Goal: Information Seeking & Learning: Check status

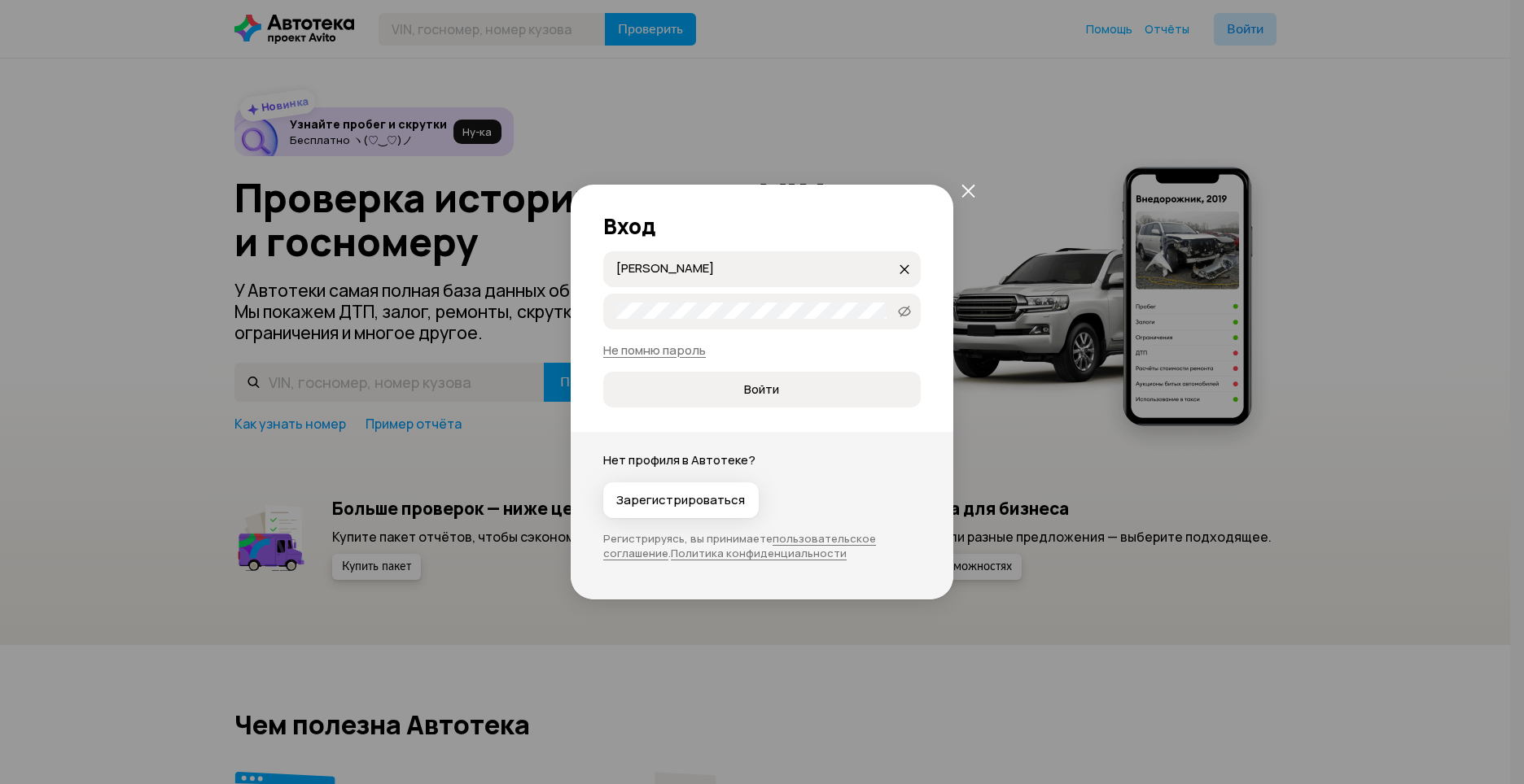
type input "[PERSON_NAME][EMAIL_ADDRESS][DOMAIN_NAME]"
click at [603, 372] on button "Войти" at bounding box center [762, 390] width 318 height 36
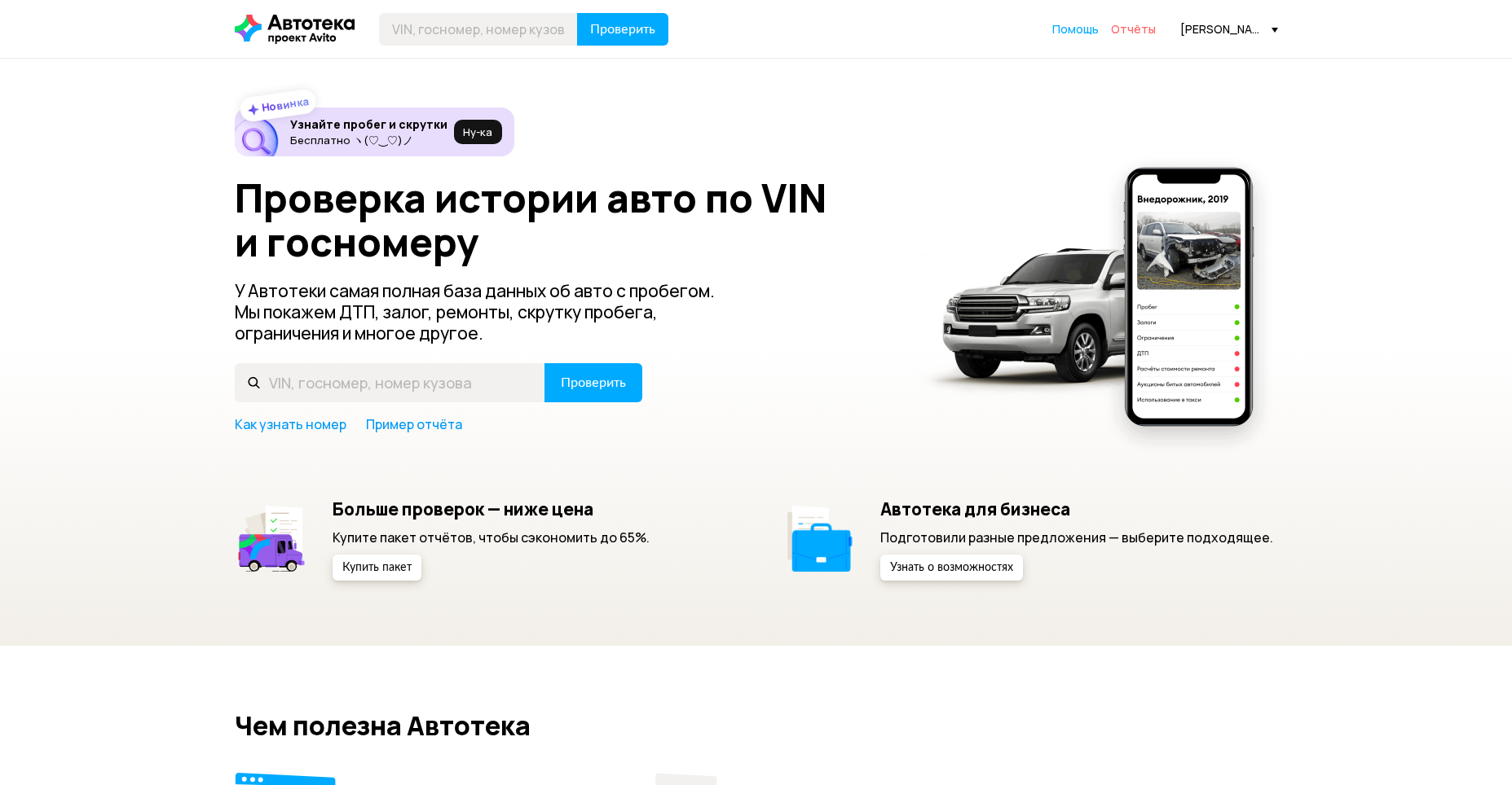
click at [1140, 31] on span "Отчёты" at bounding box center [1133, 29] width 45 height 15
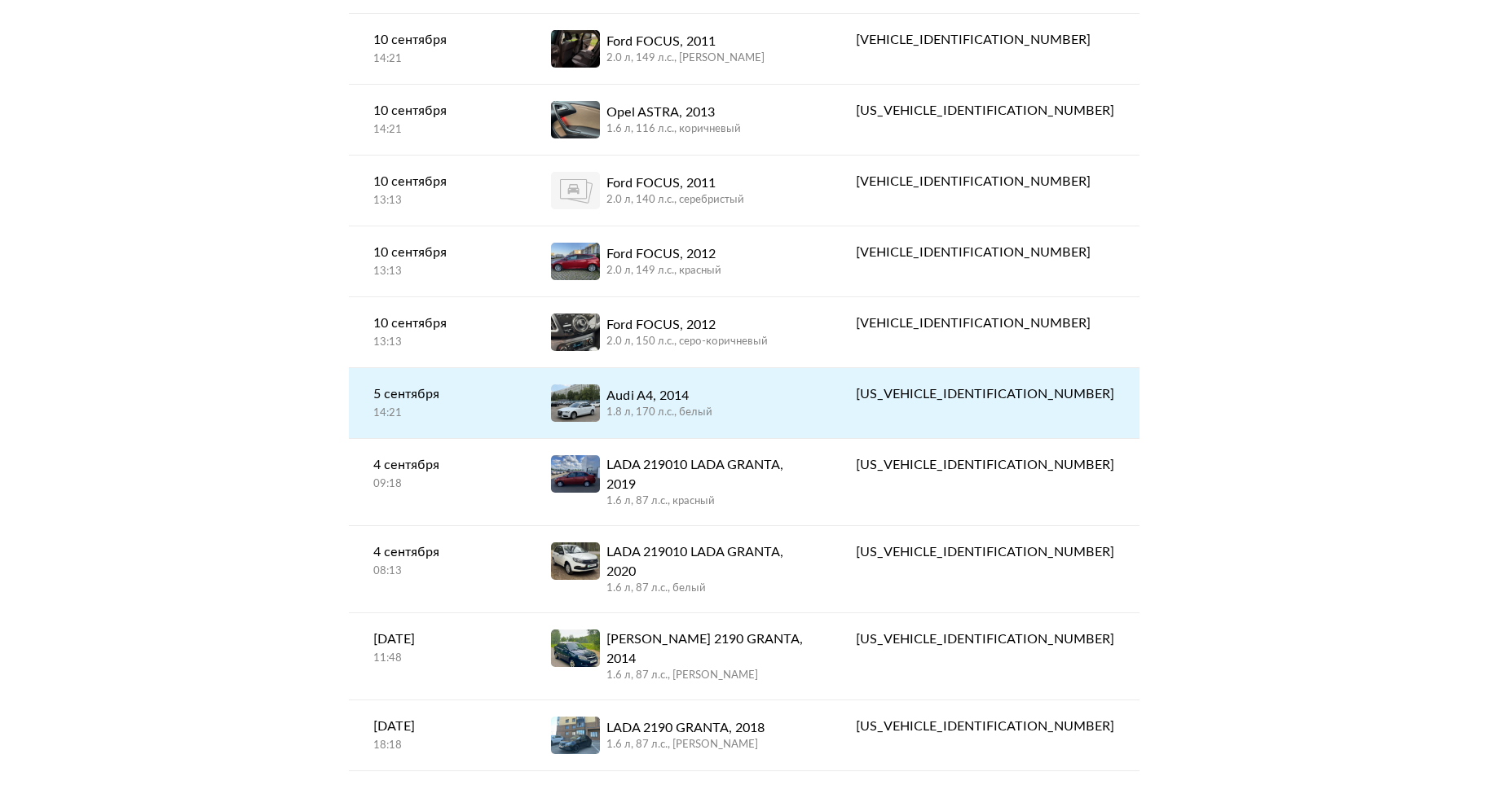
scroll to position [163, 0]
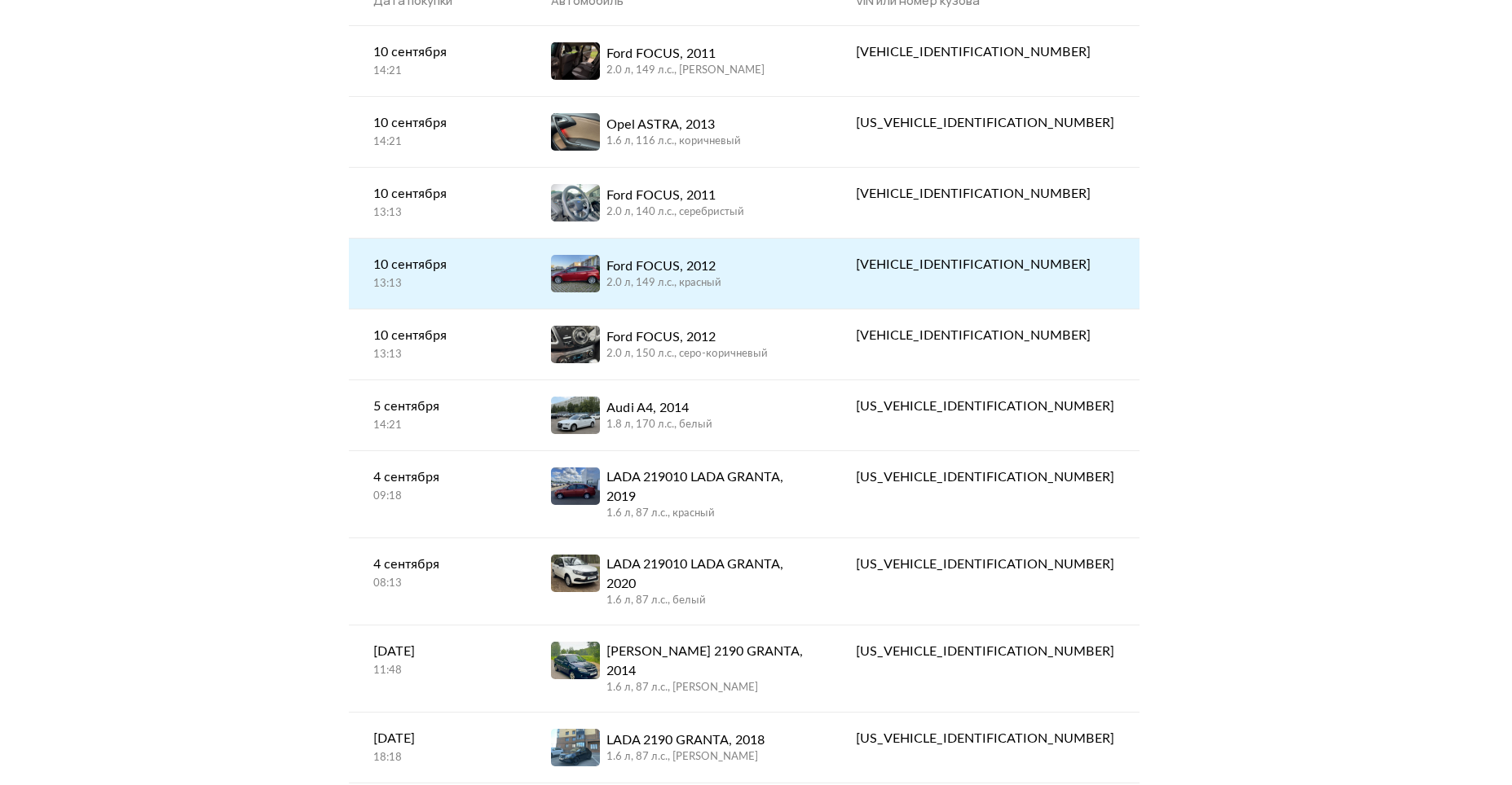
click at [722, 276] on div "2.0 л, 149 л.c., красный" at bounding box center [664, 283] width 115 height 15
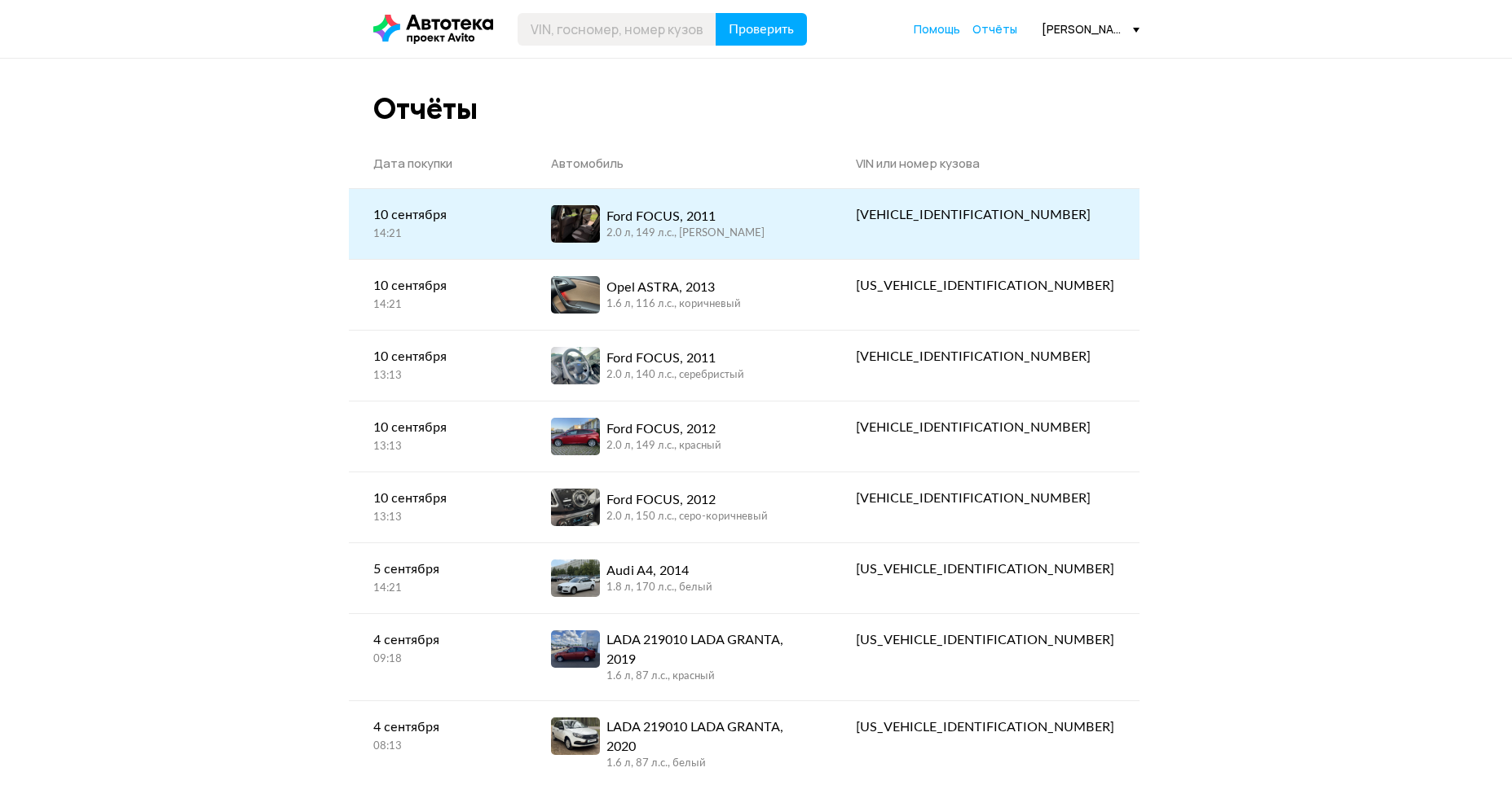
drag, startPoint x: 708, startPoint y: 241, endPoint x: 698, endPoint y: 199, distance: 43.2
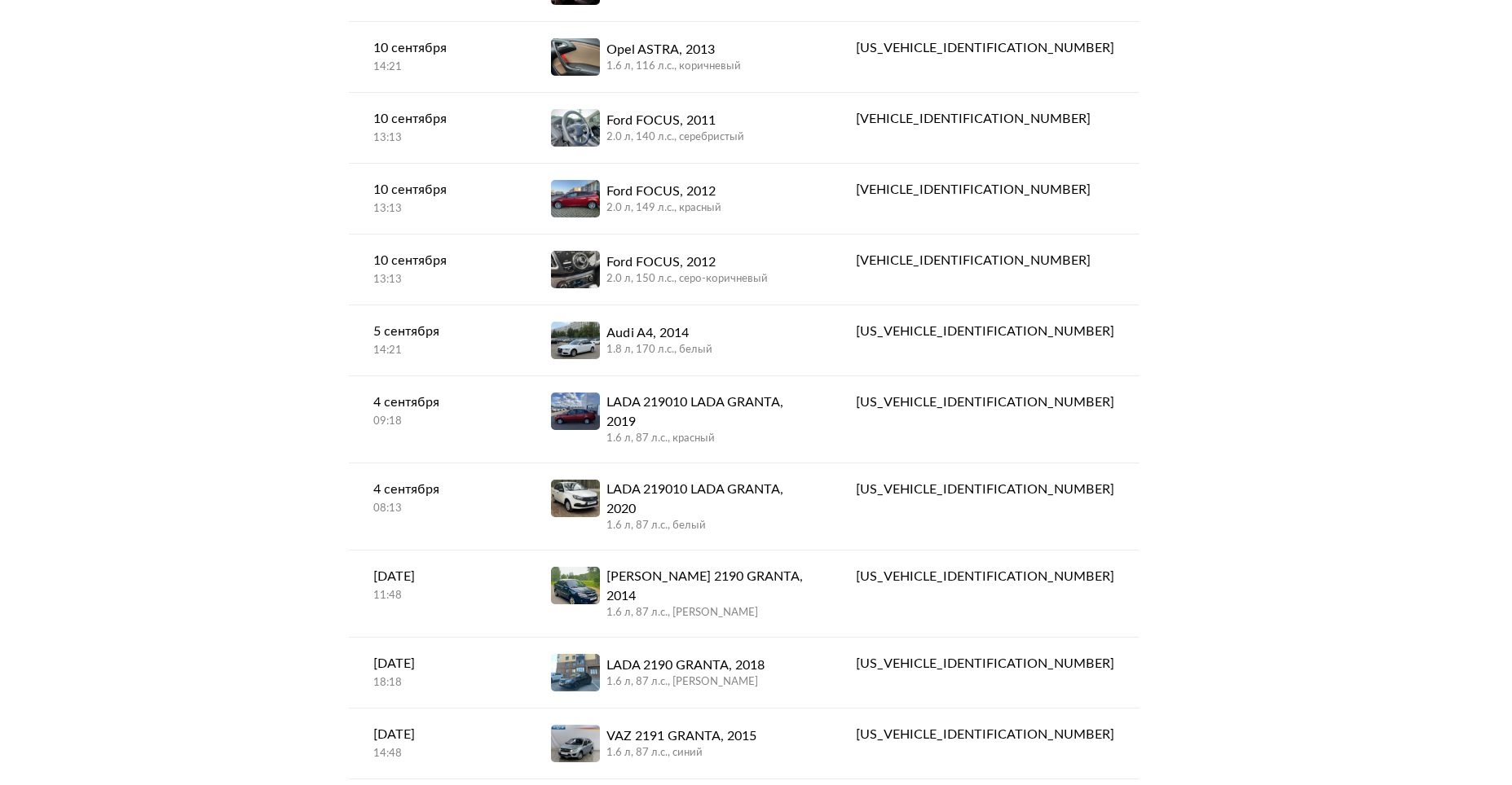
scroll to position [244, 0]
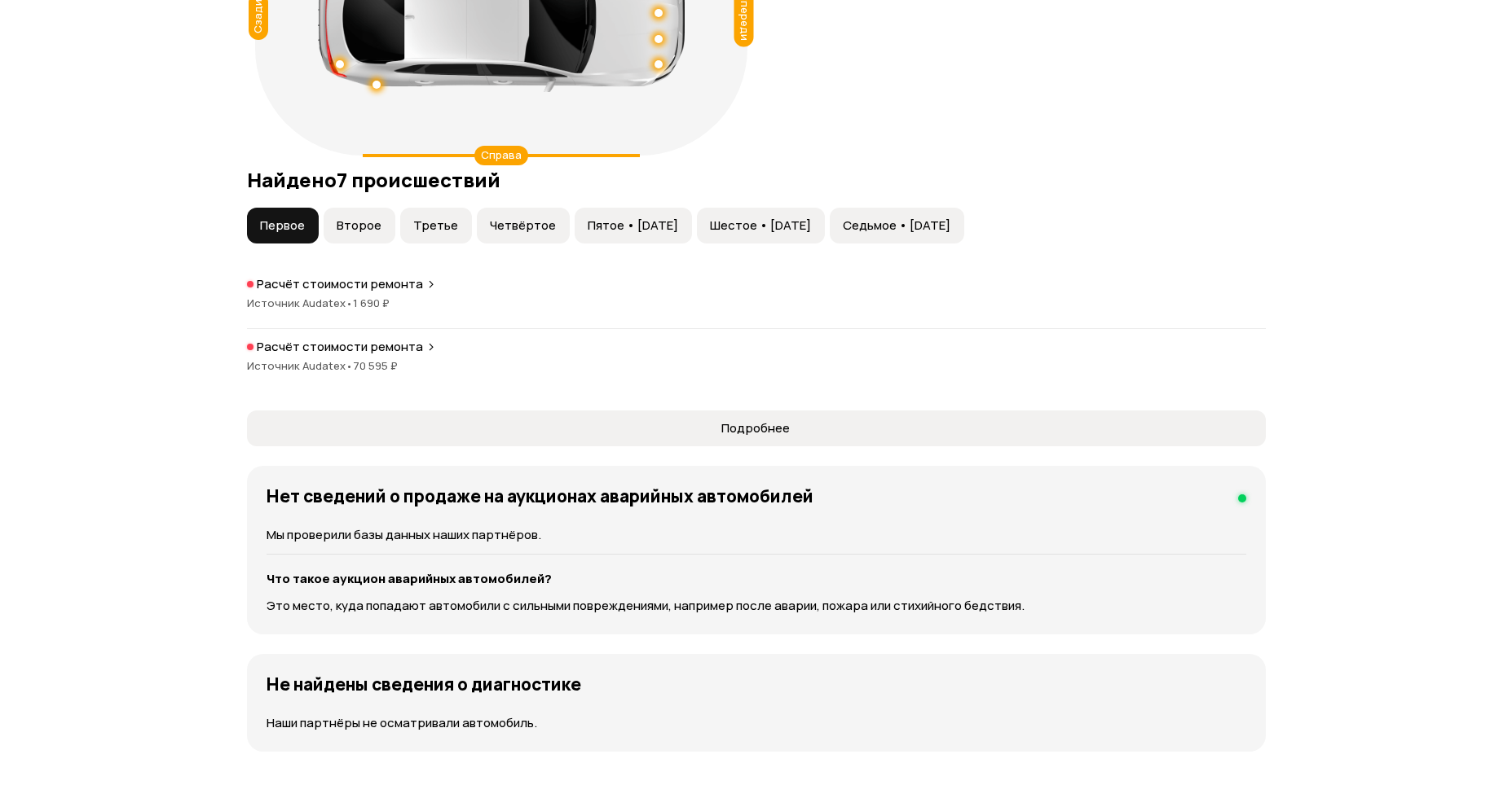
scroll to position [1955, 0]
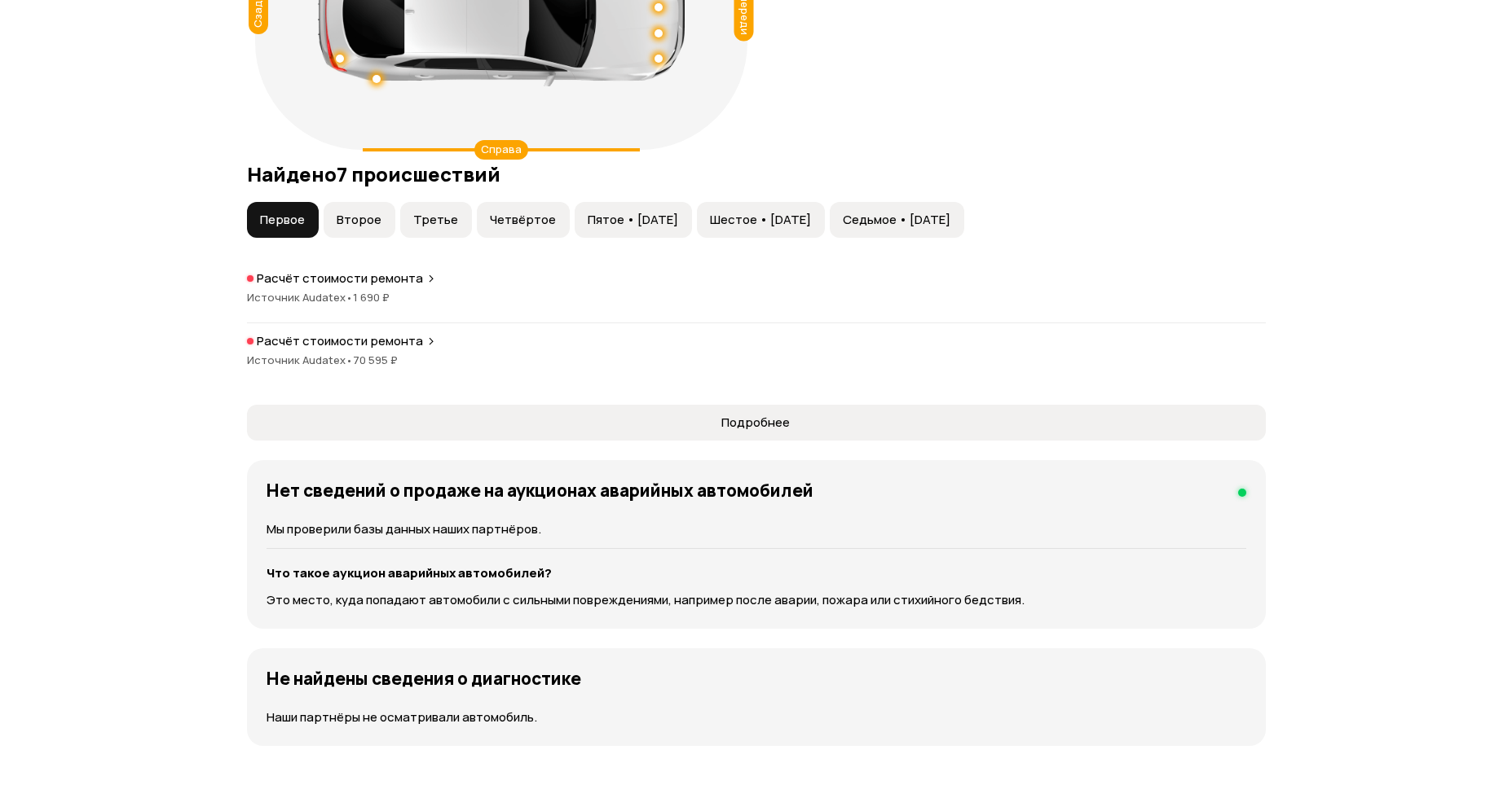
click at [380, 238] on button "Второе" at bounding box center [359, 220] width 71 height 36
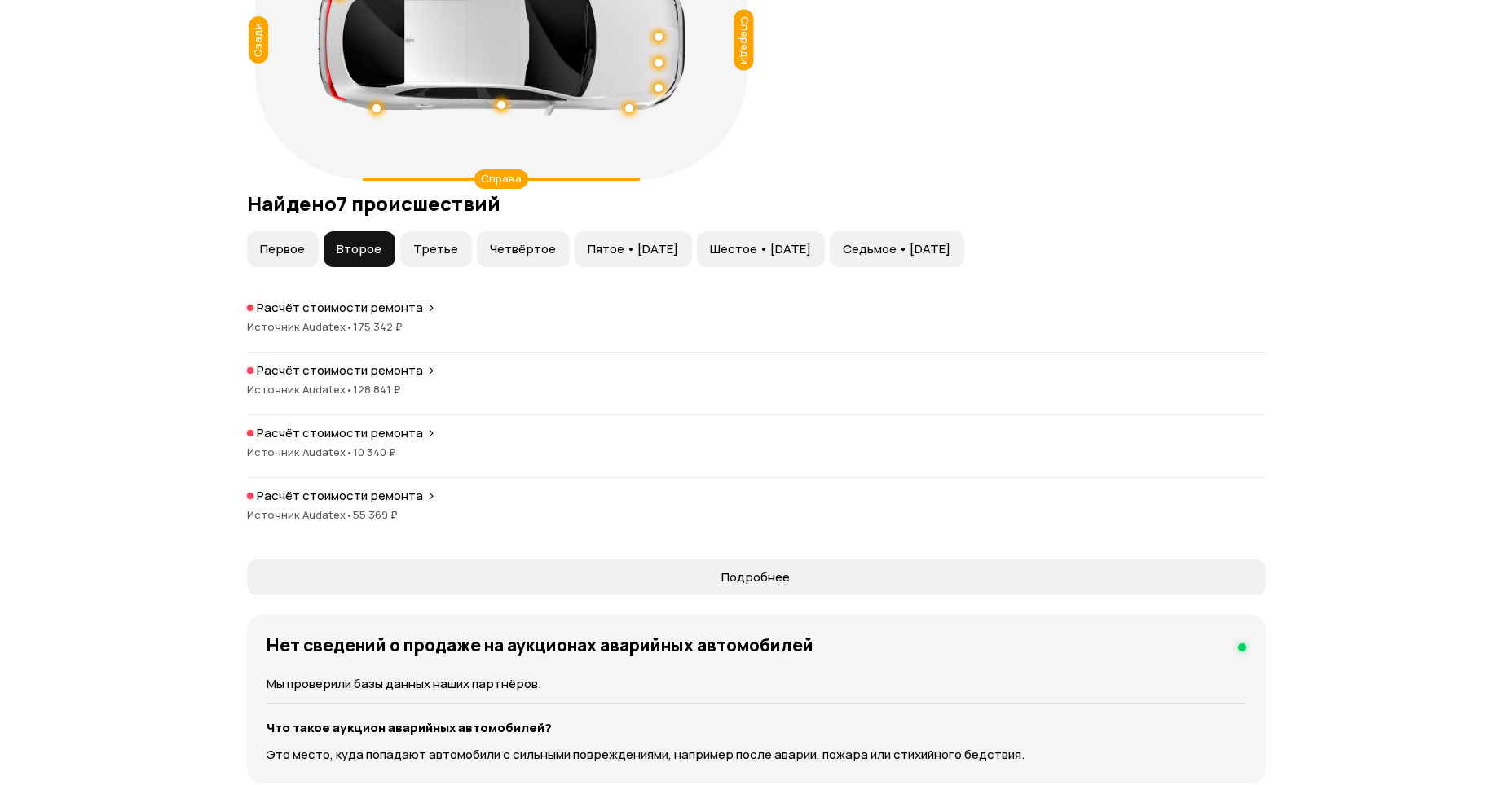
scroll to position [1874, 0]
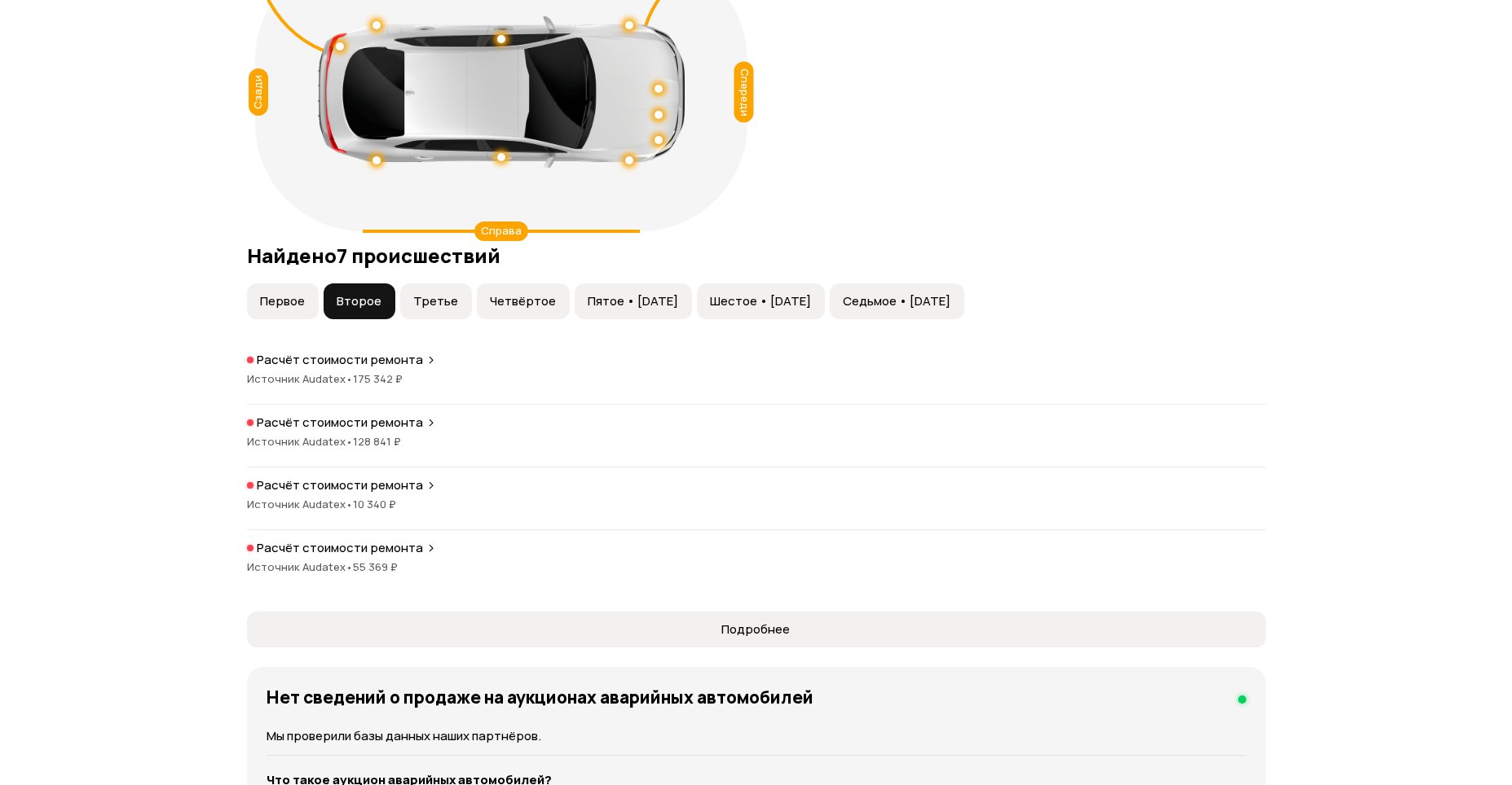
click at [451, 310] on span "Третье" at bounding box center [435, 301] width 45 height 16
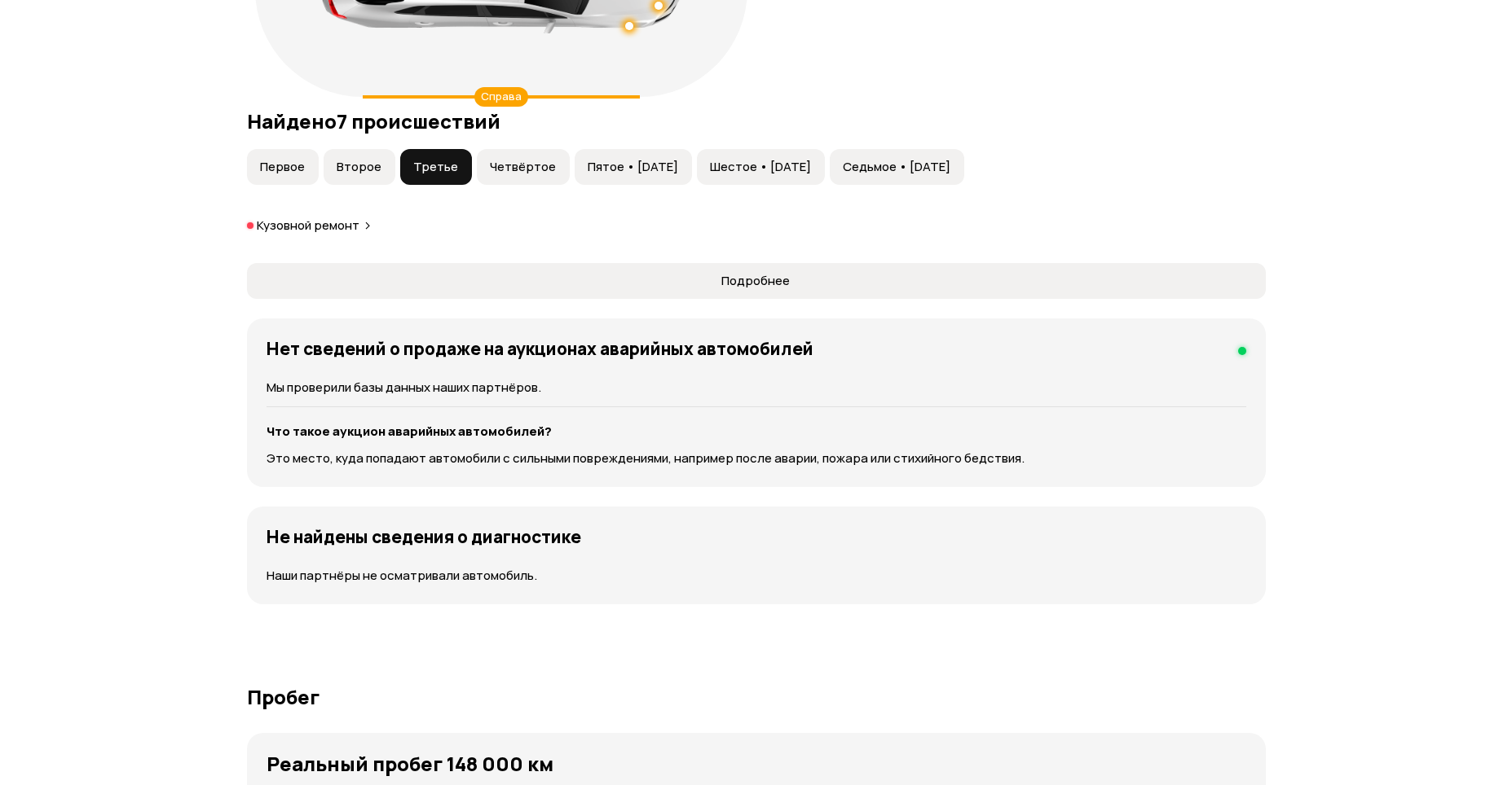
scroll to position [2037, 0]
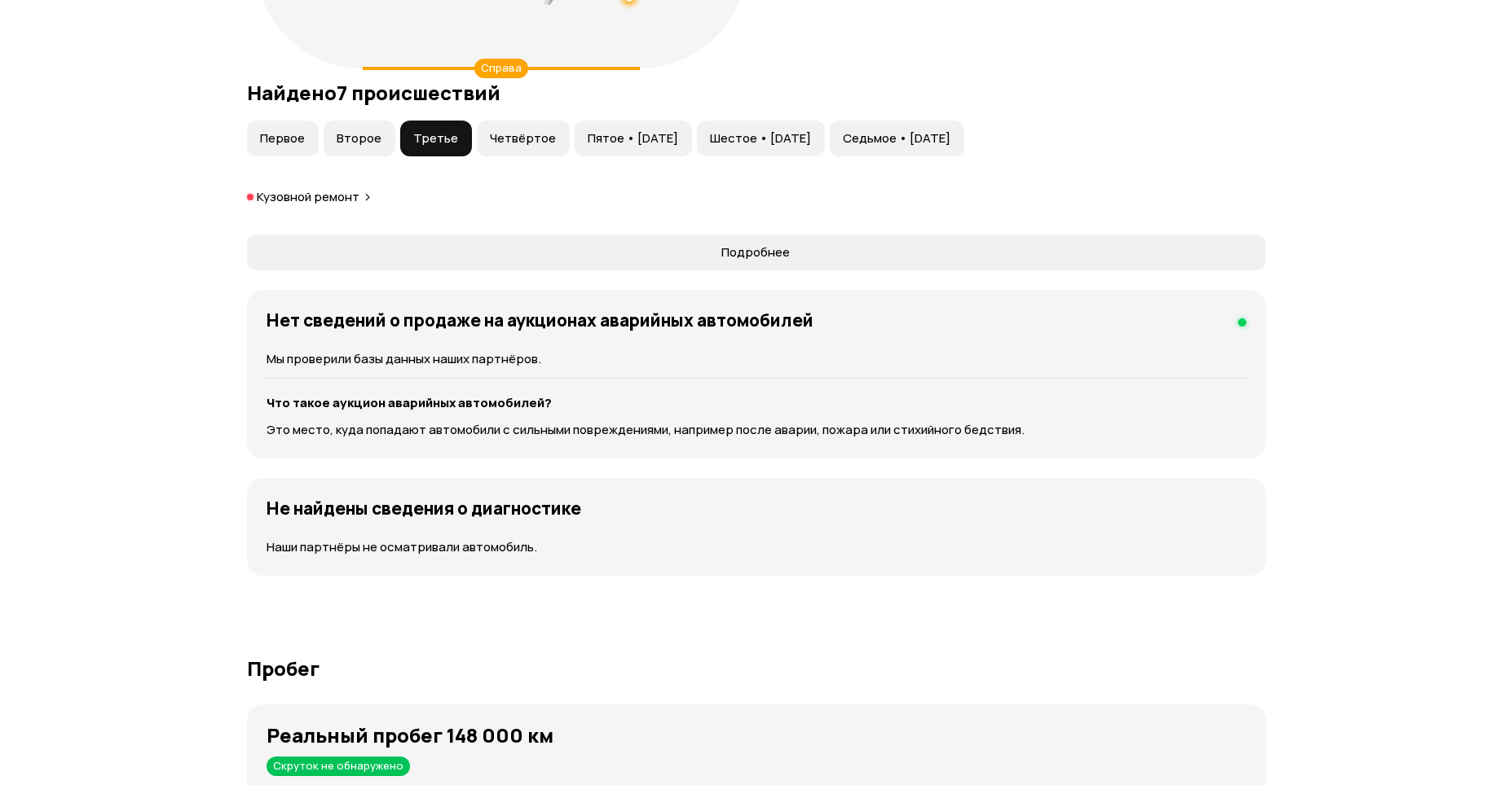
click at [526, 147] on span "Четвёртое" at bounding box center [522, 138] width 66 height 16
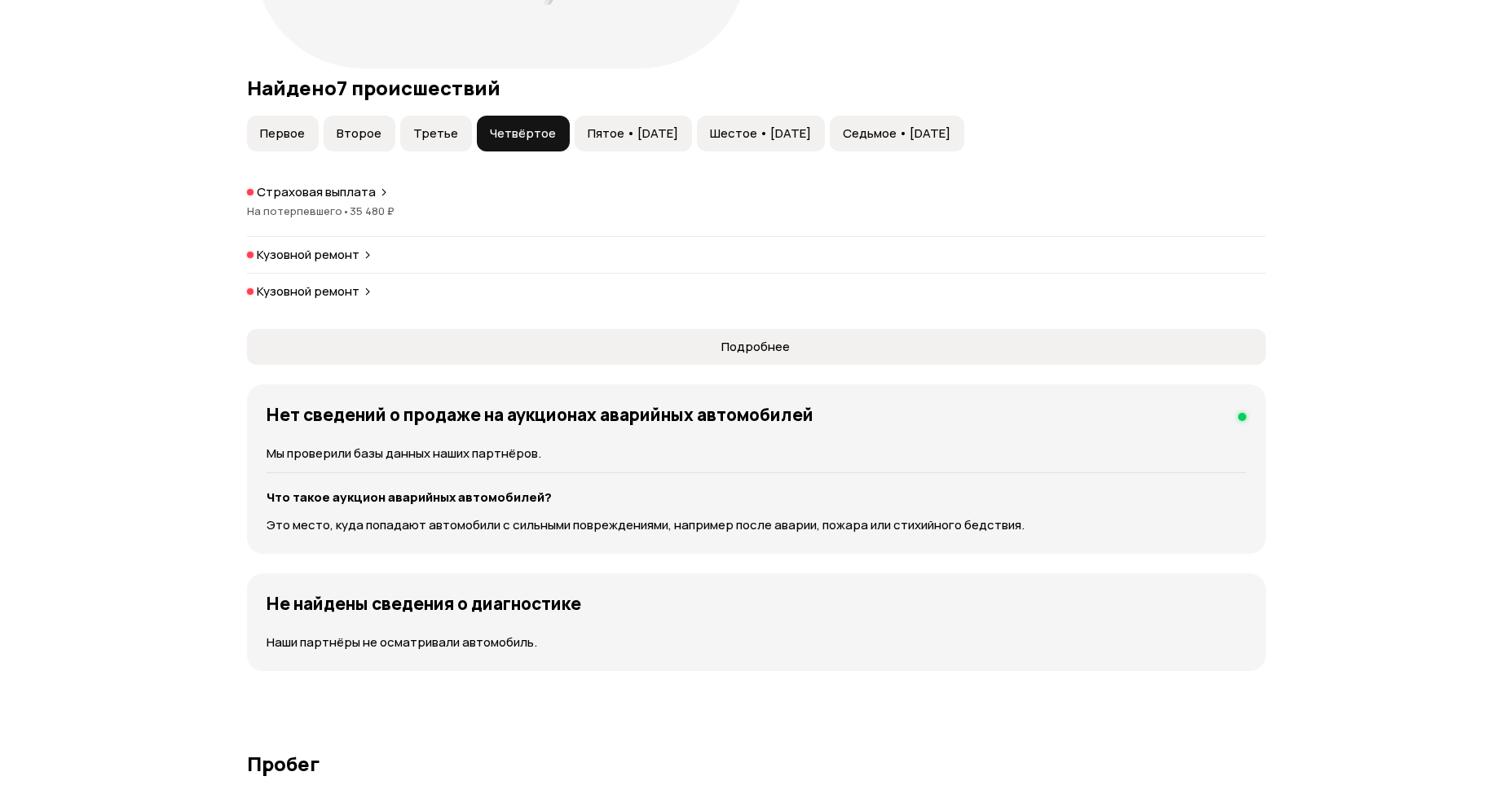
click at [631, 142] on span "Пятое • 24 ноя 2017" at bounding box center [632, 133] width 90 height 16
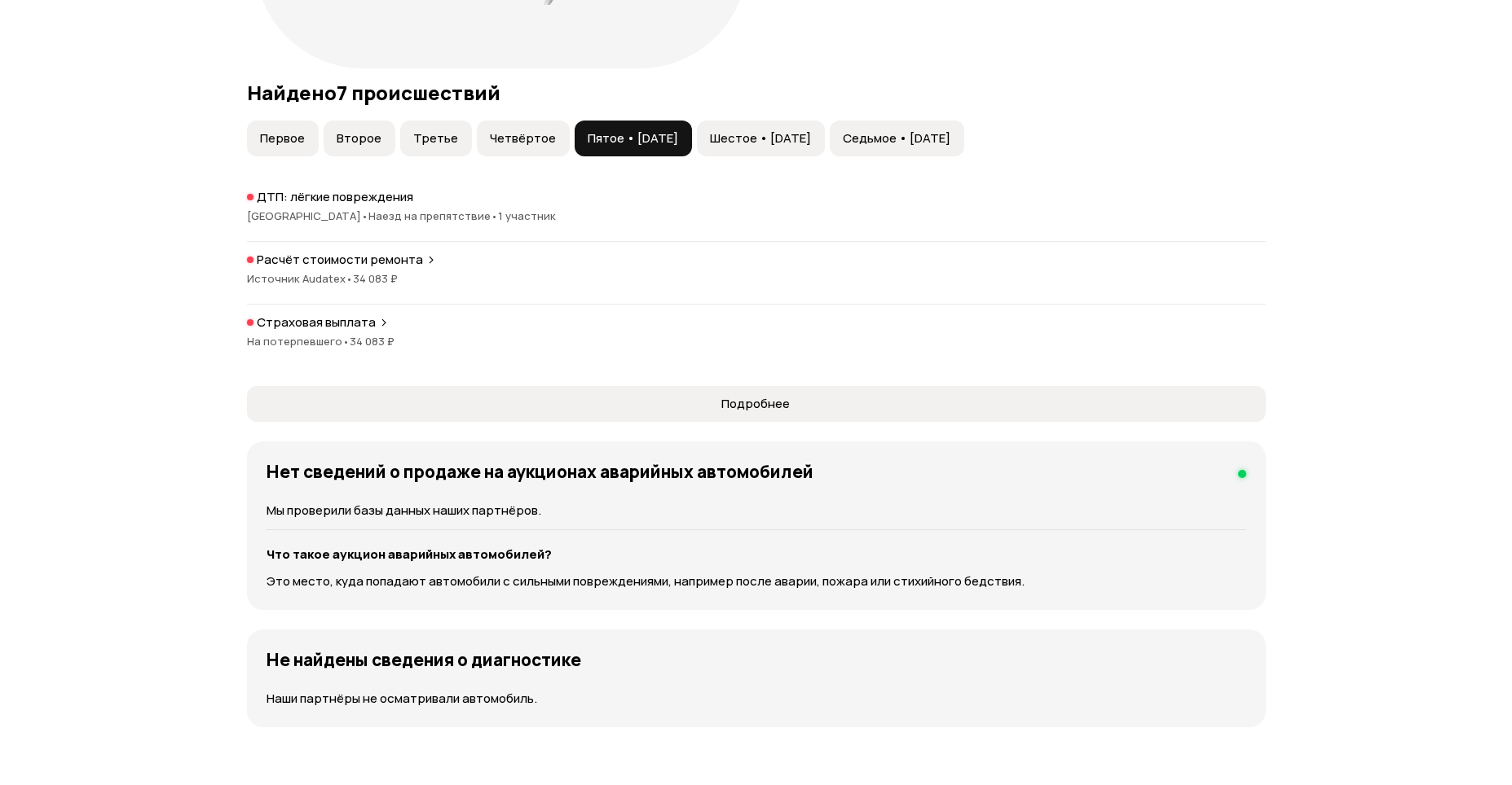
click at [777, 147] on span "Шестое • 04 мар 2019" at bounding box center [759, 138] width 101 height 16
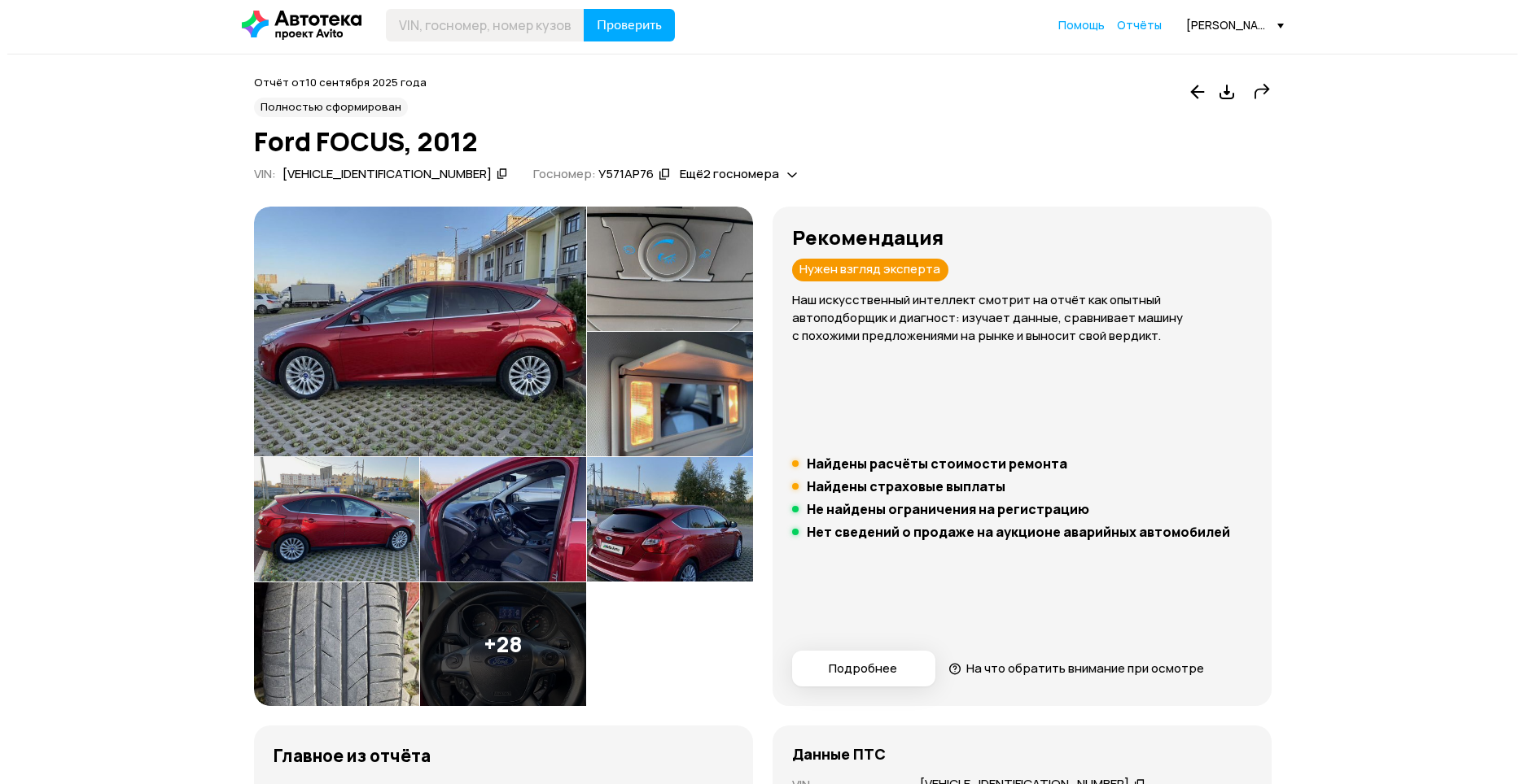
scroll to position [0, 0]
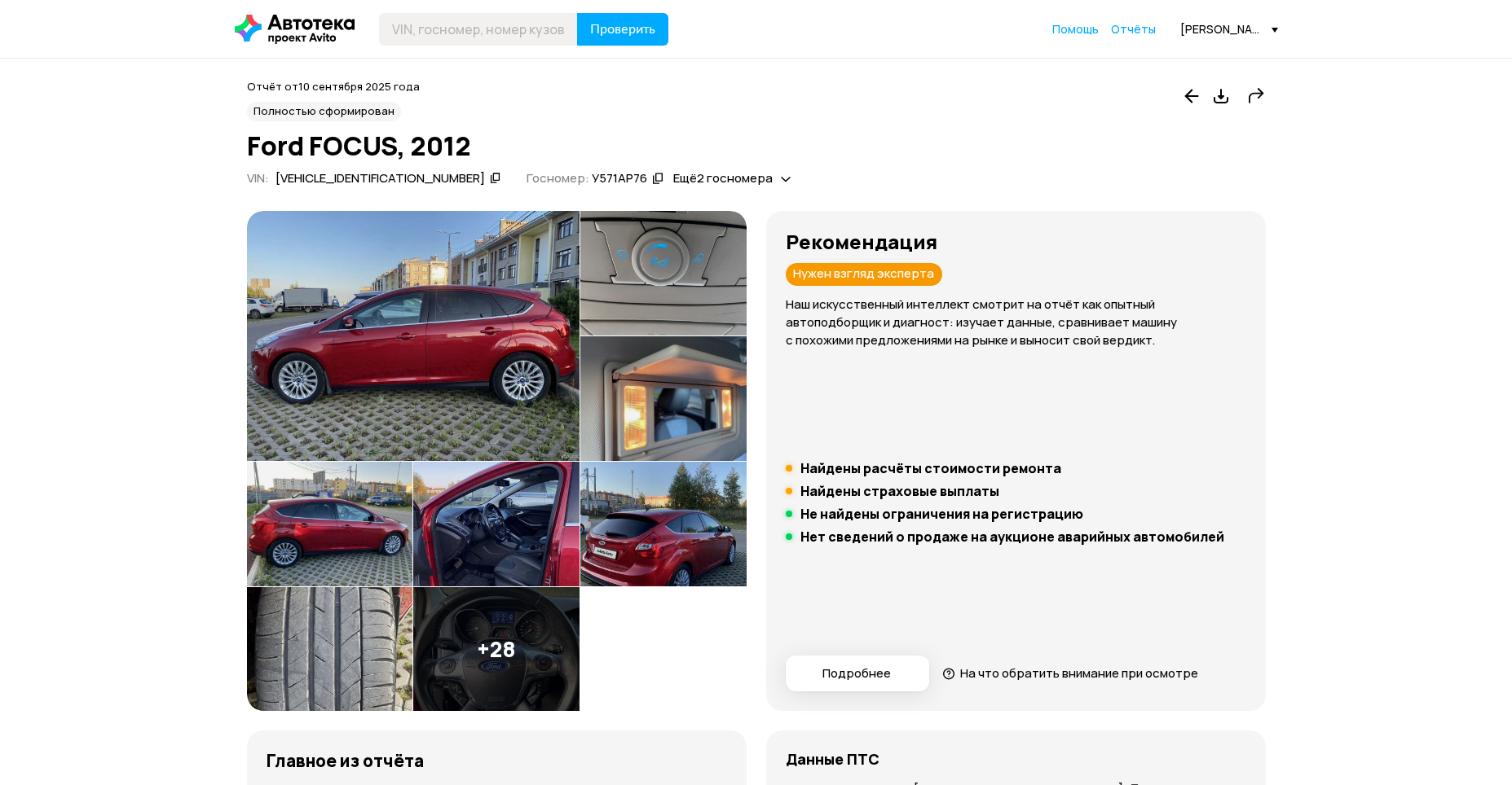
click at [396, 323] on img at bounding box center [413, 335] width 333 height 250
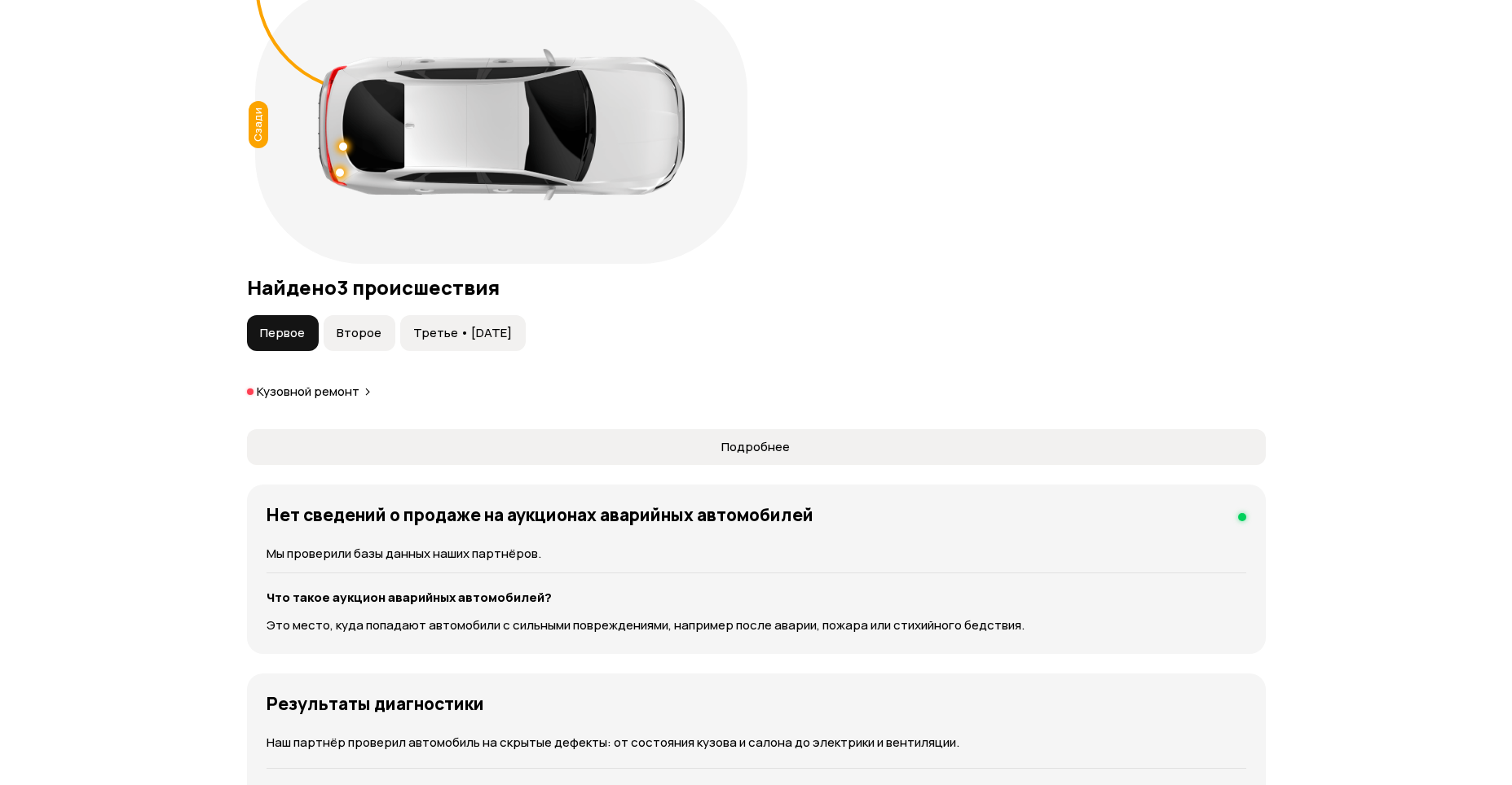
scroll to position [1874, 0]
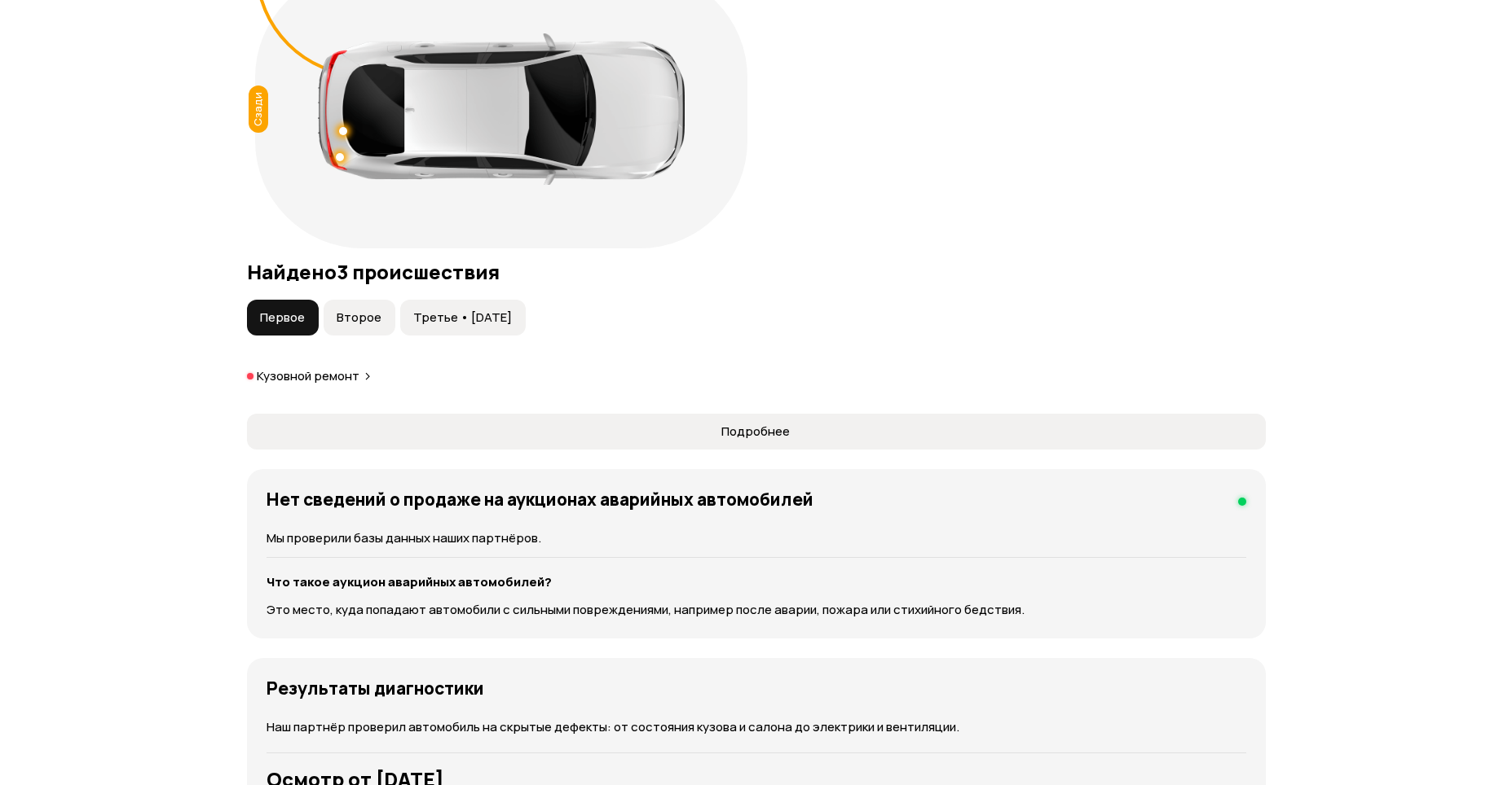
click at [381, 326] on span "Второе" at bounding box center [359, 317] width 45 height 16
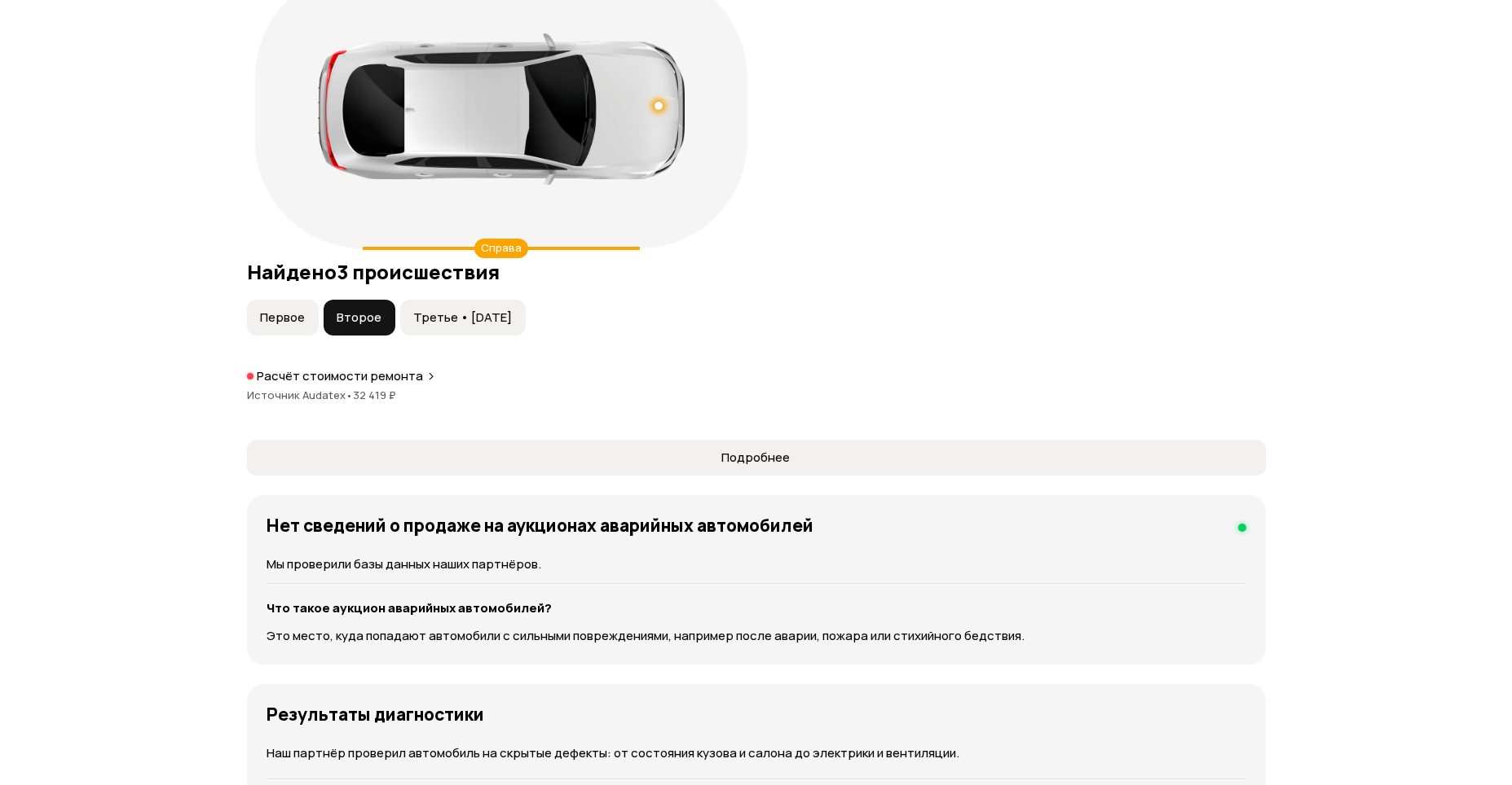
click at [467, 326] on span "Третье • [DATE]" at bounding box center [462, 317] width 99 height 16
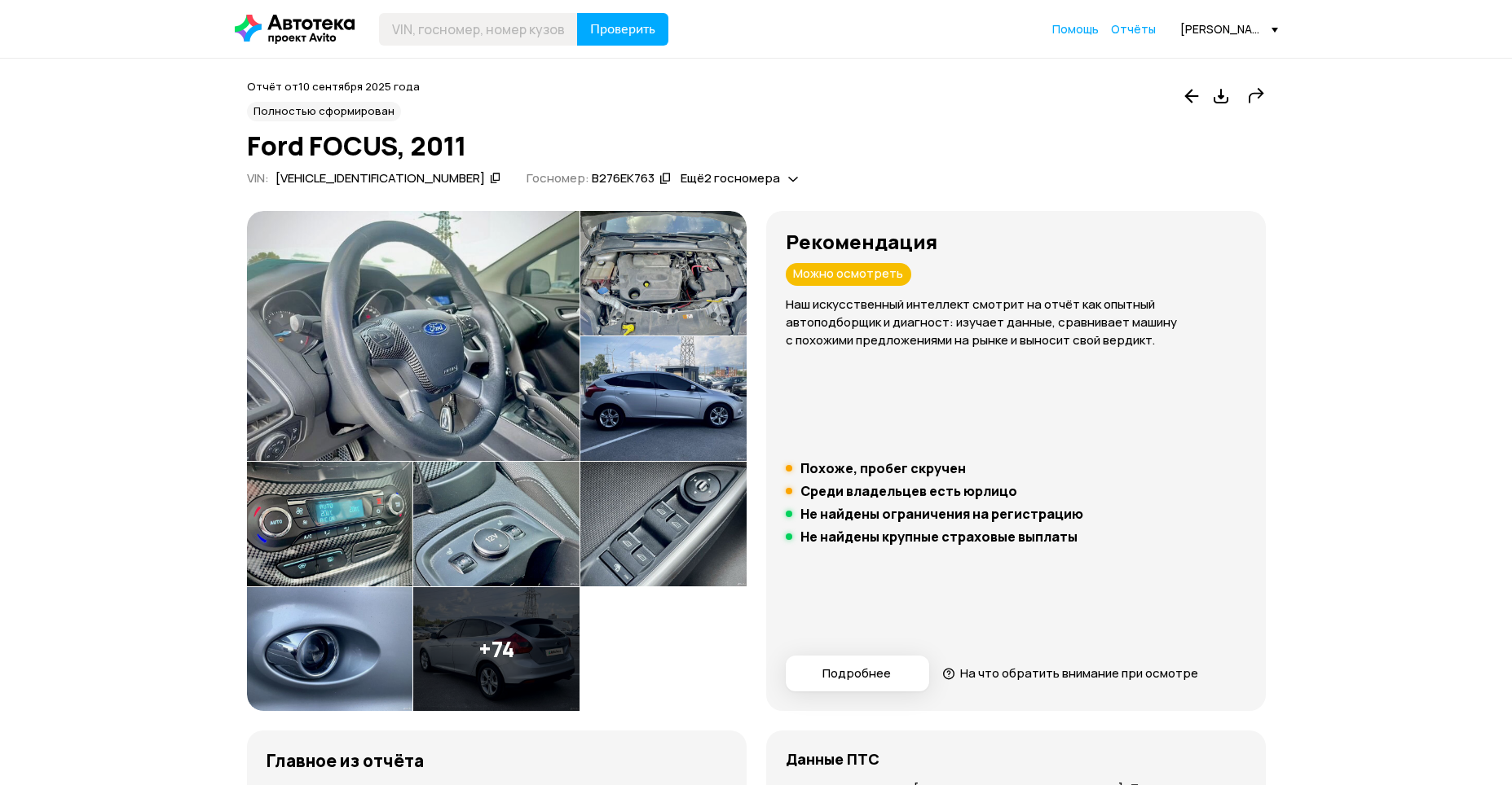
drag, startPoint x: 1053, startPoint y: 304, endPoint x: 456, endPoint y: 332, distance: 597.7
click at [452, 332] on div at bounding box center [496, 461] width 500 height 500
click at [580, 462] on img at bounding box center [495, 524] width 166 height 125
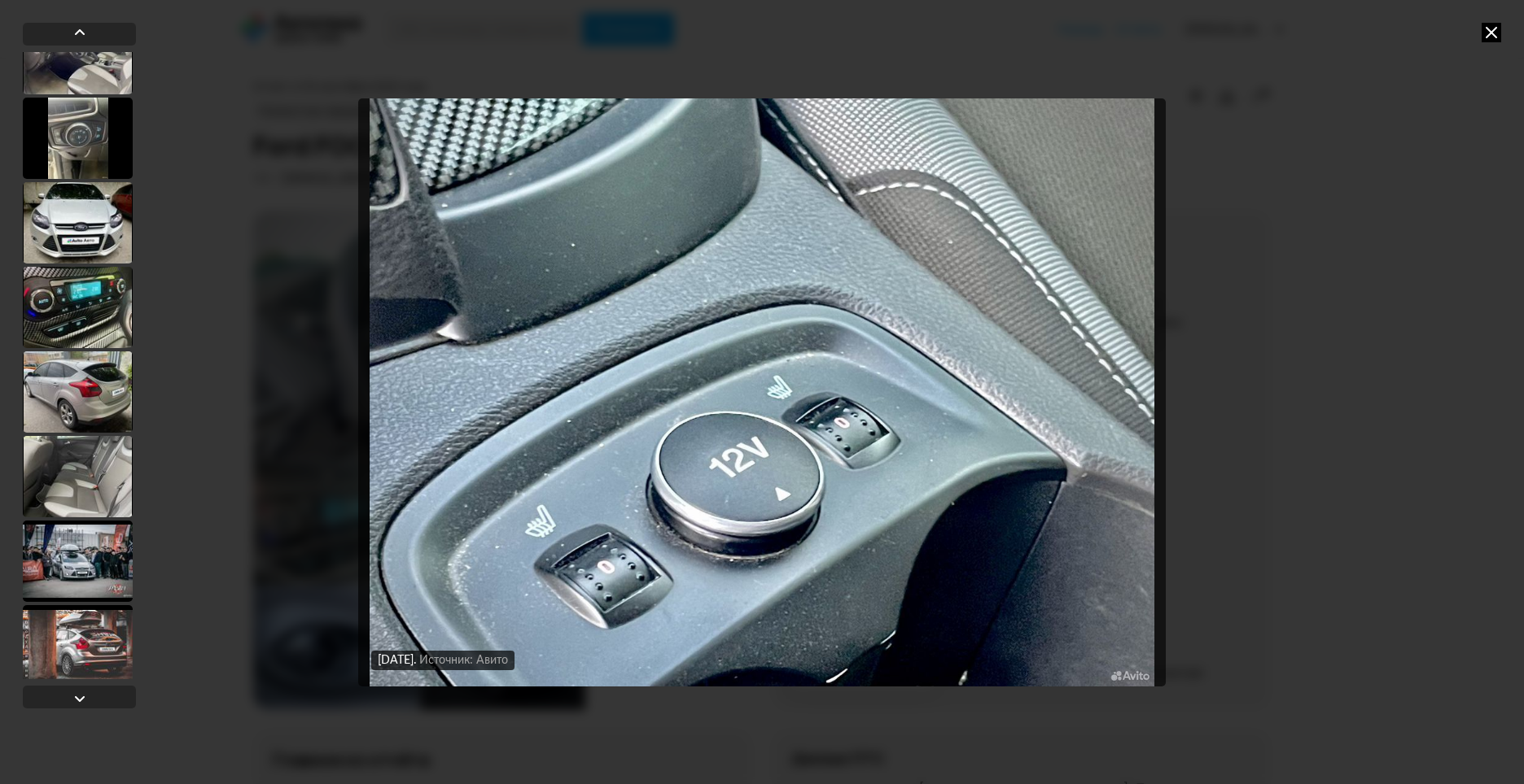
scroll to position [3011, 0]
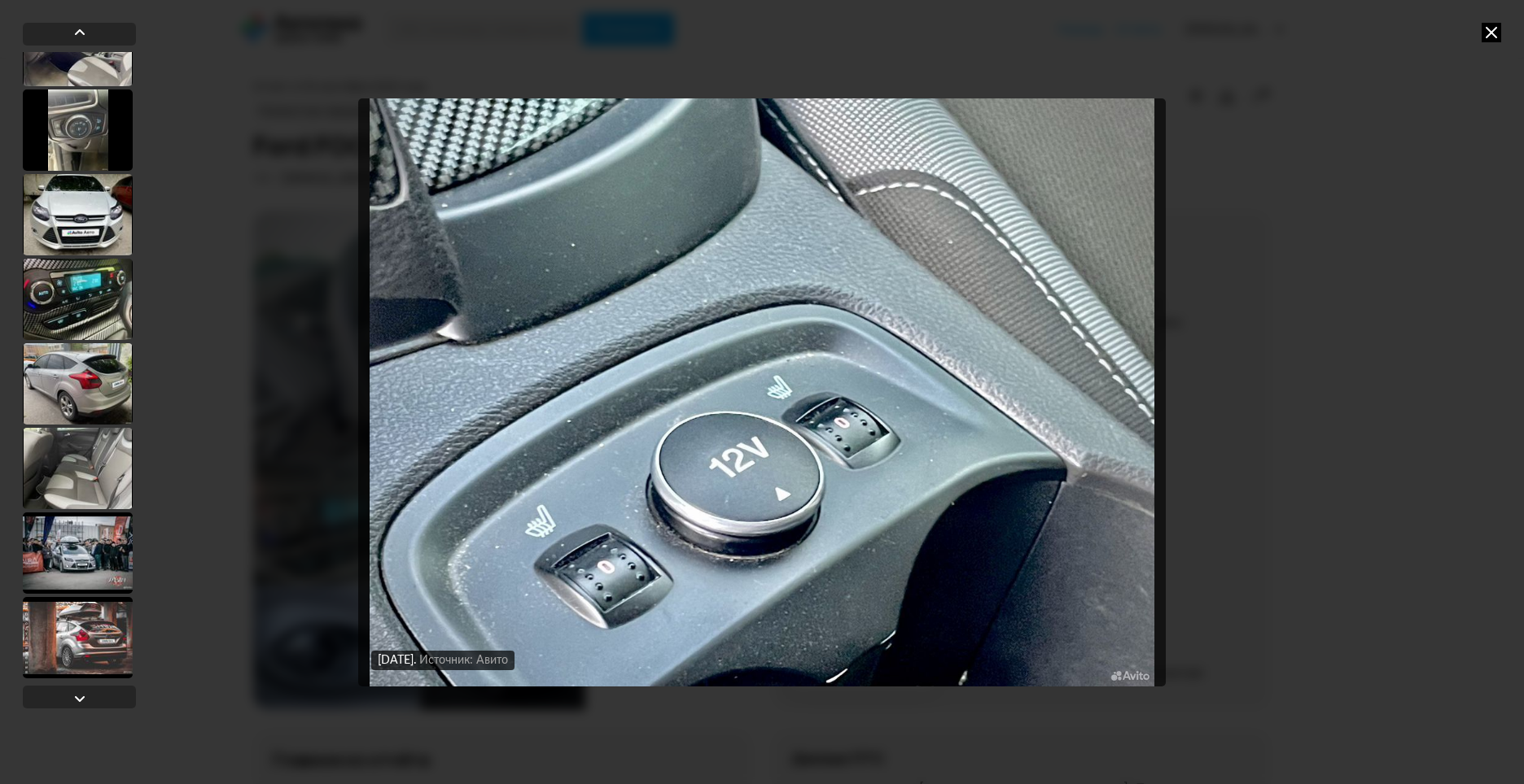
click at [84, 550] on div at bounding box center [78, 553] width 110 height 82
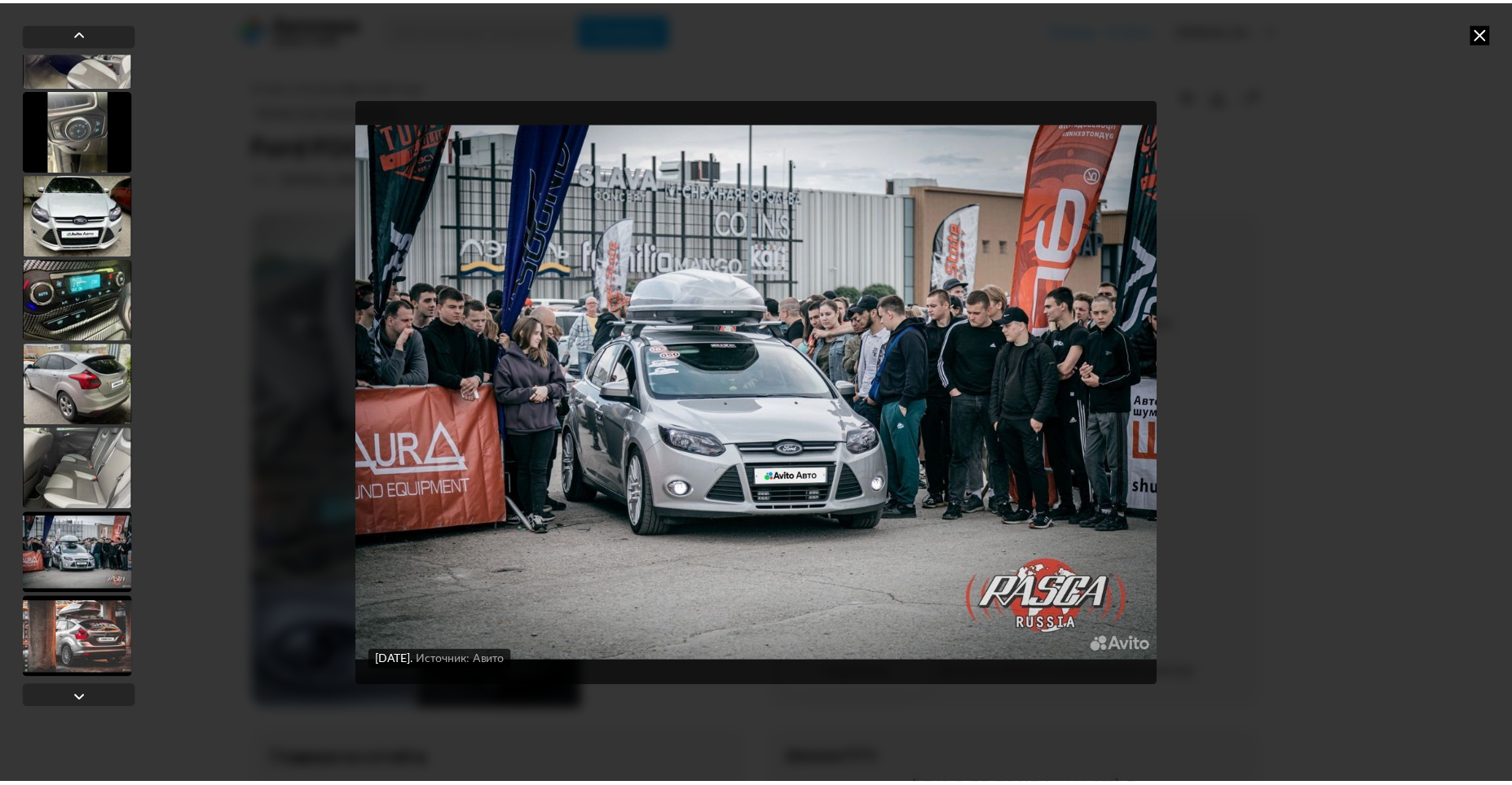
scroll to position [3013, 0]
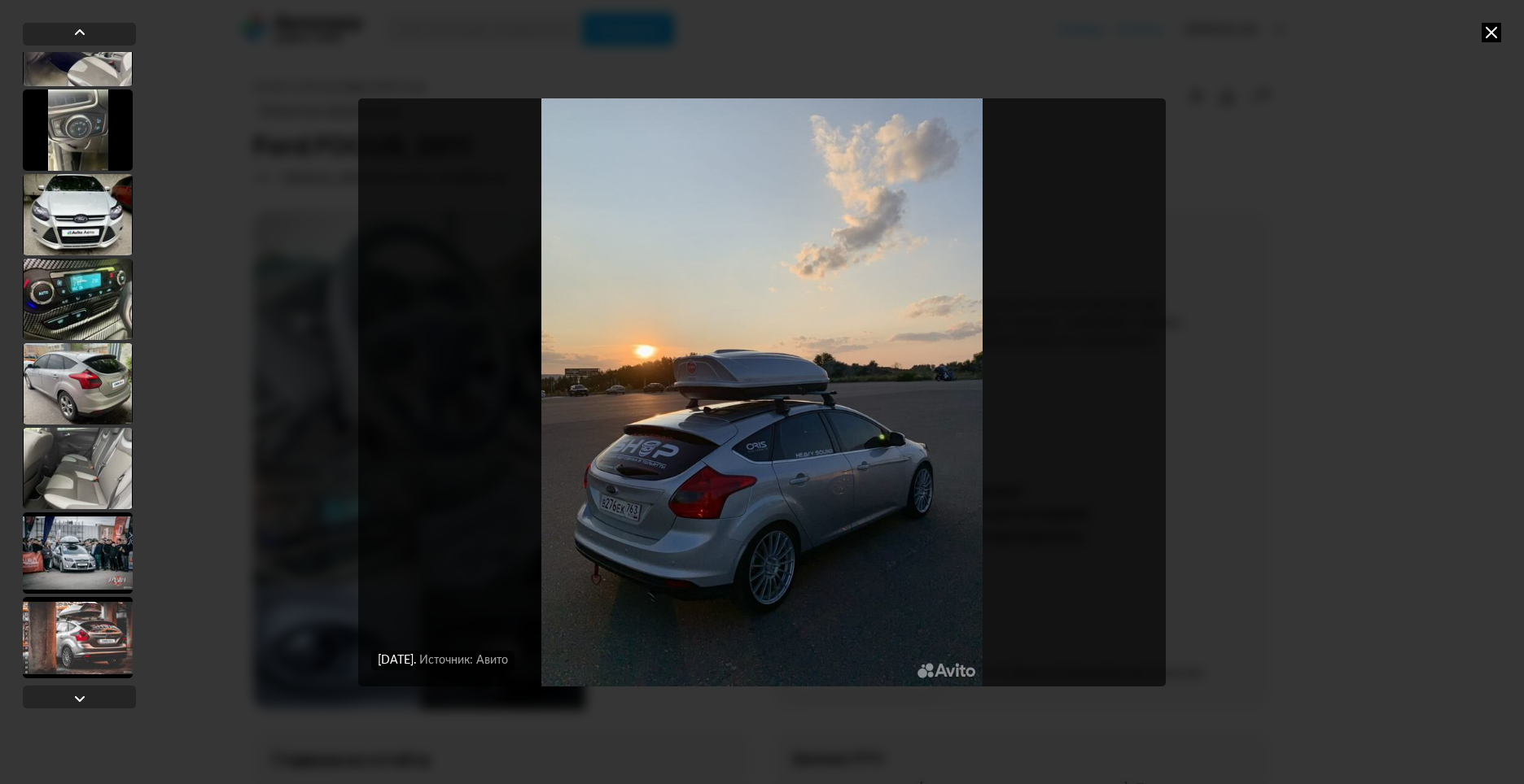
click at [1494, 34] on icon at bounding box center [1490, 33] width 20 height 20
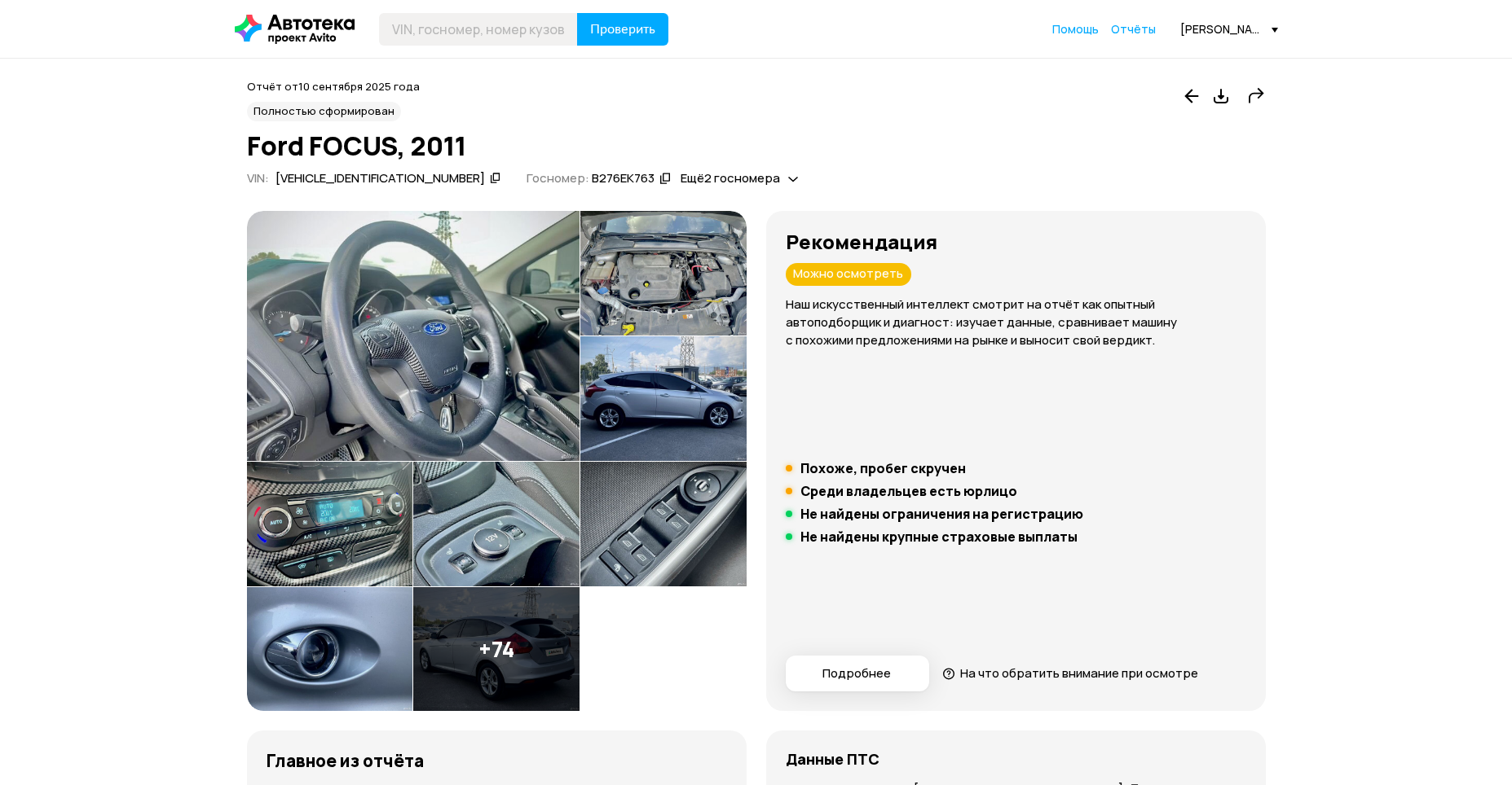
click at [800, 476] on h5 "Похоже, пробег скручен" at bounding box center [882, 468] width 165 height 16
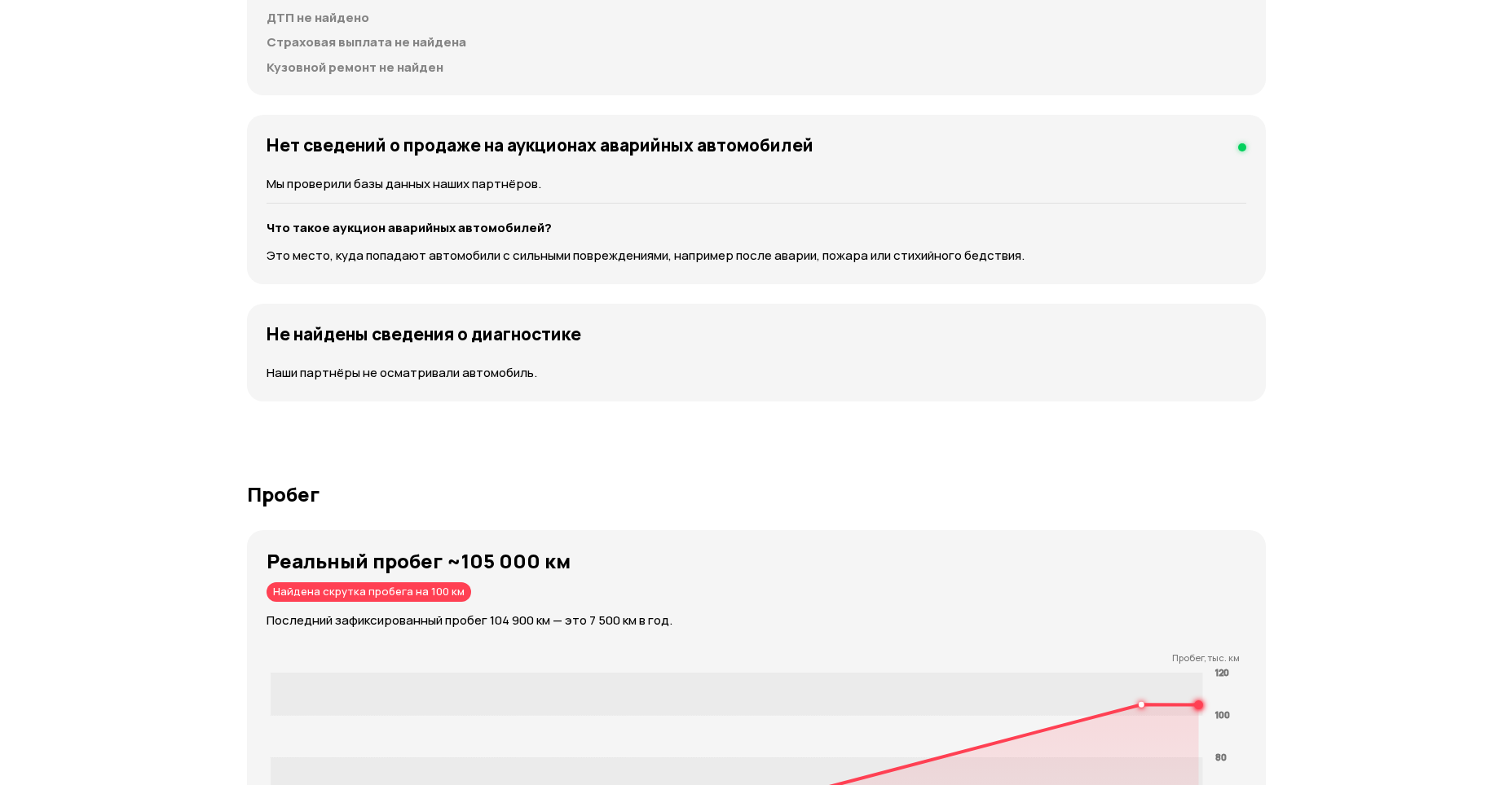
scroll to position [2199, 0]
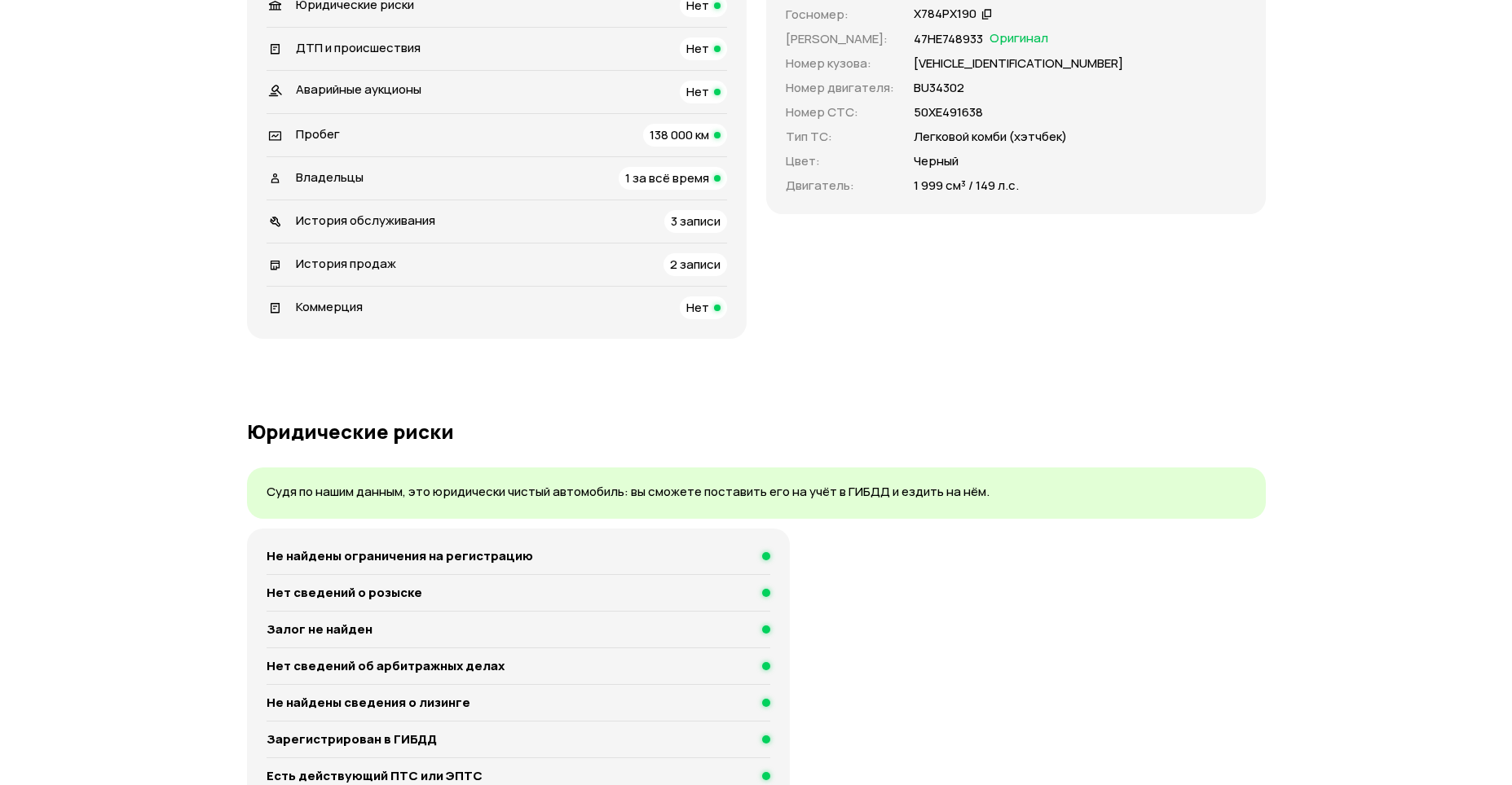
scroll to position [800, 0]
click at [721, 272] on span "2 записи" at bounding box center [695, 264] width 51 height 17
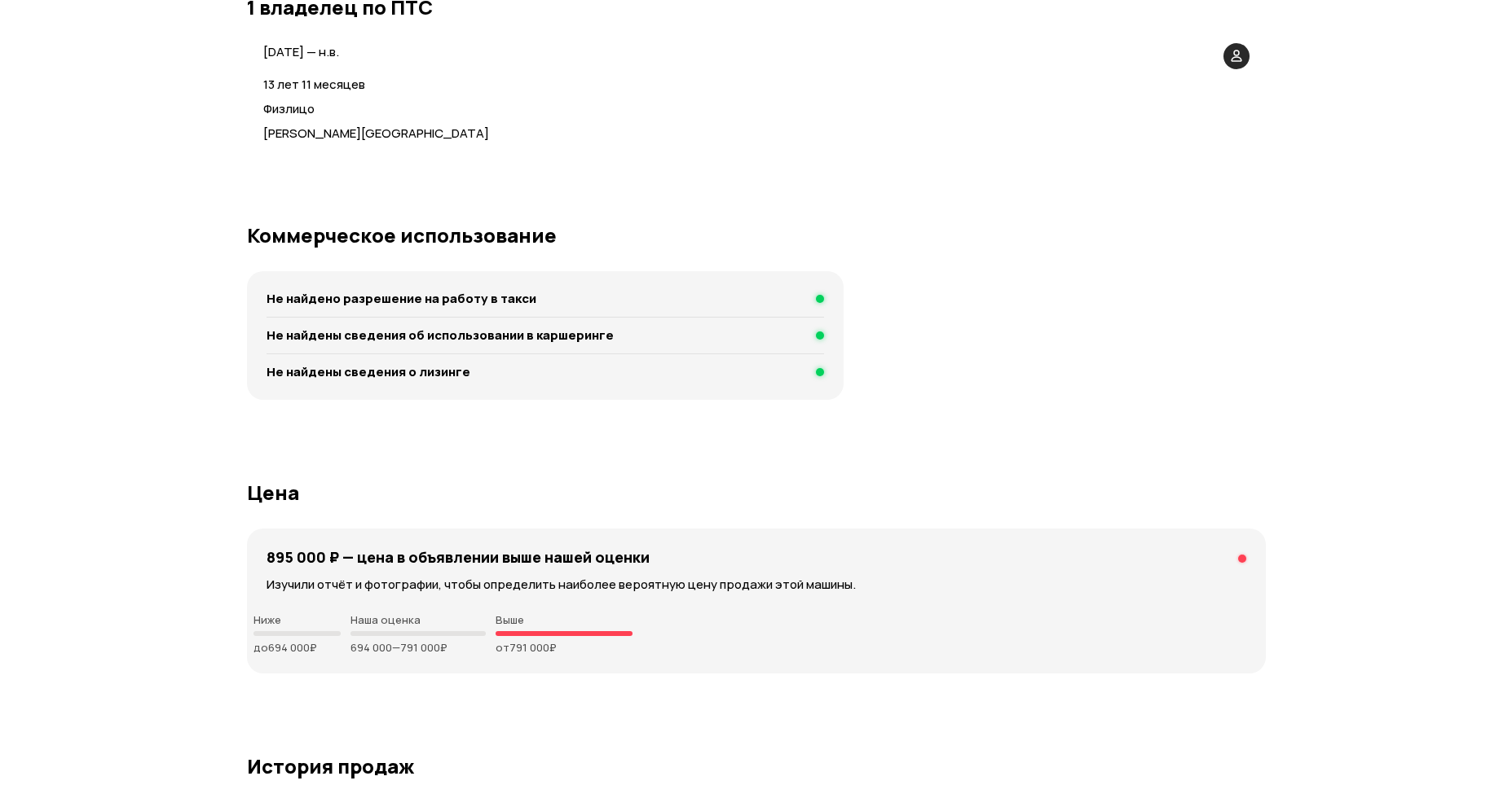
scroll to position [3585, 0]
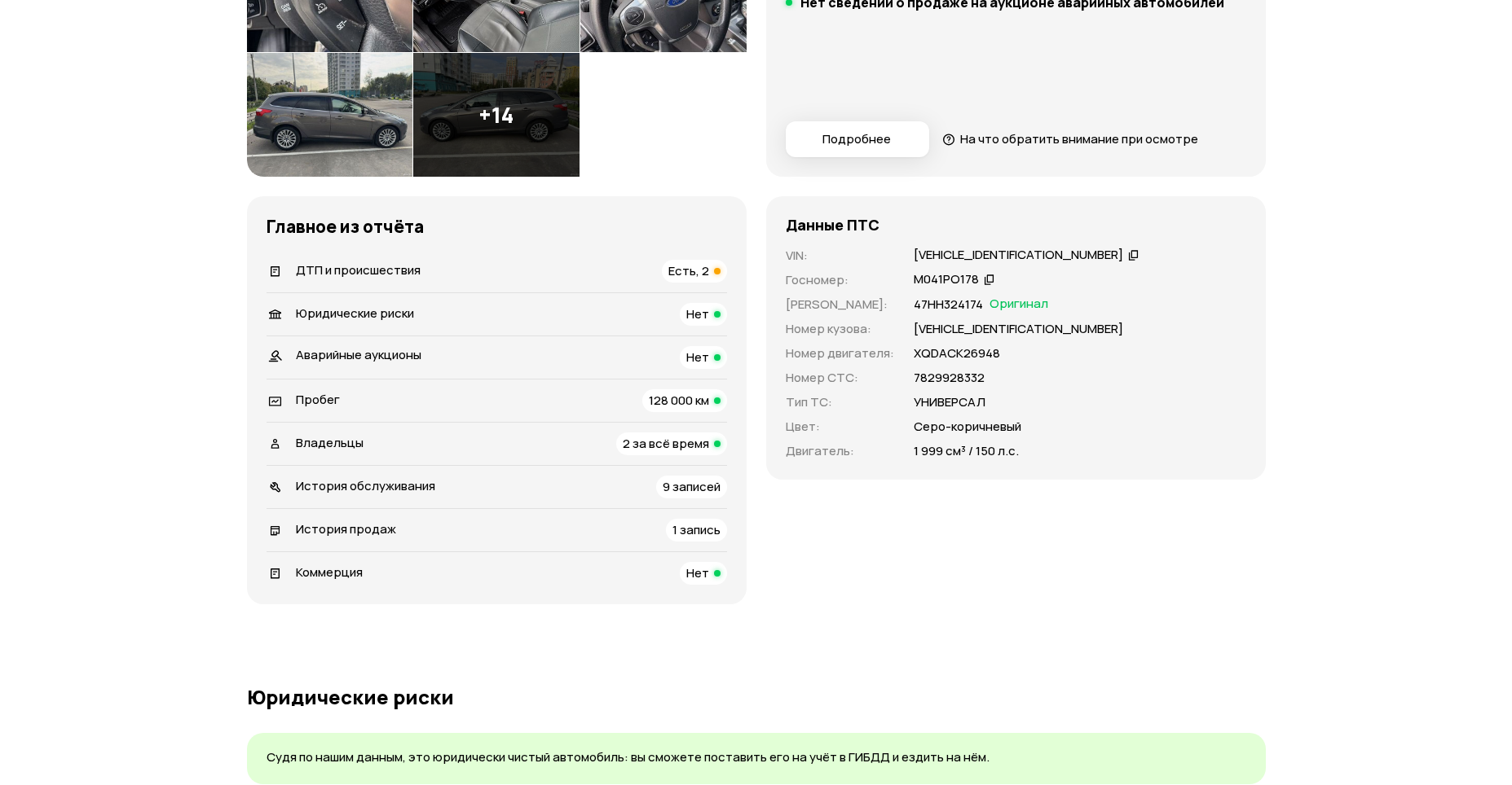
scroll to position [733, 0]
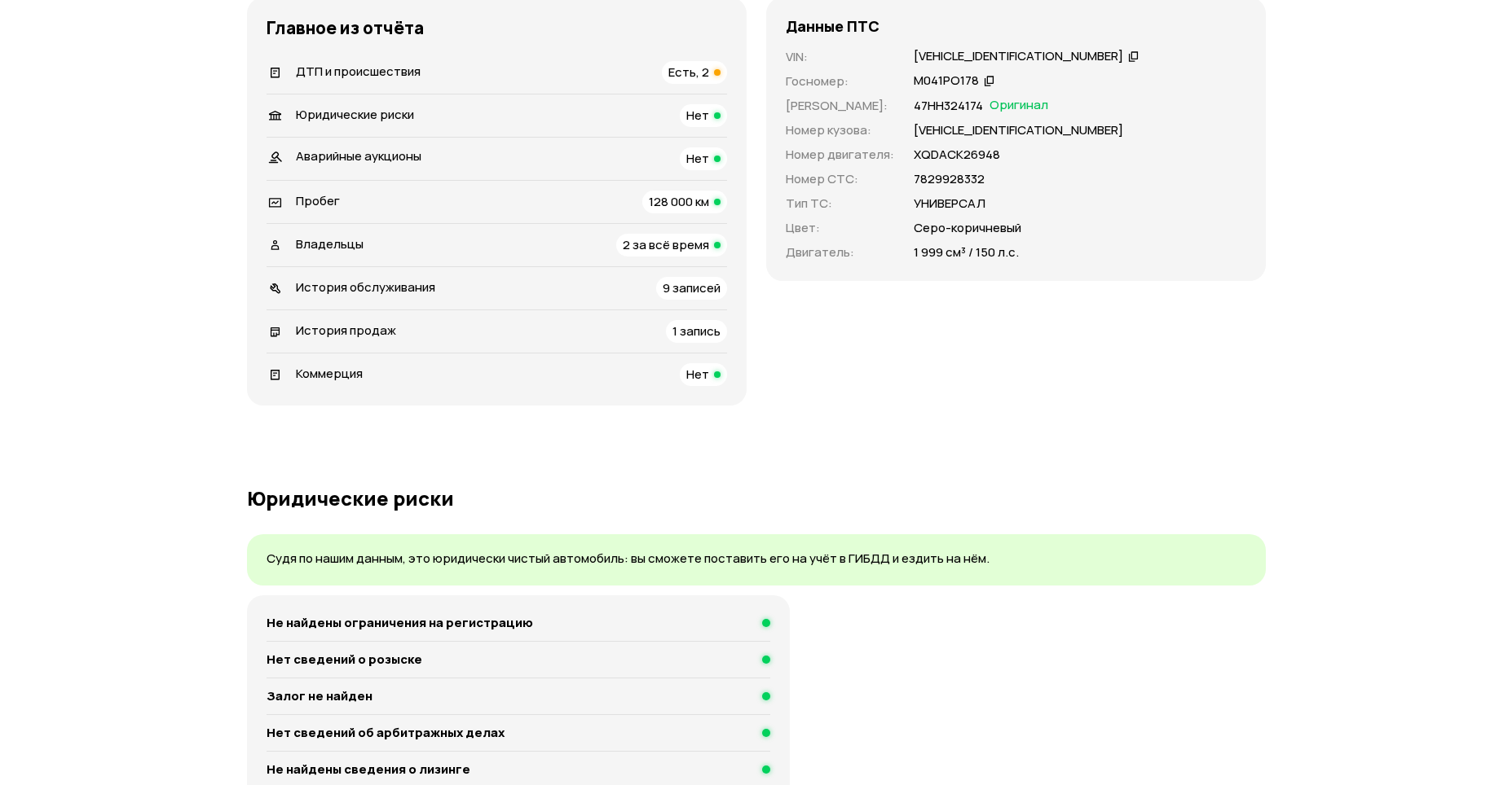
click at [709, 81] on span "Есть, 2" at bounding box center [688, 72] width 40 height 17
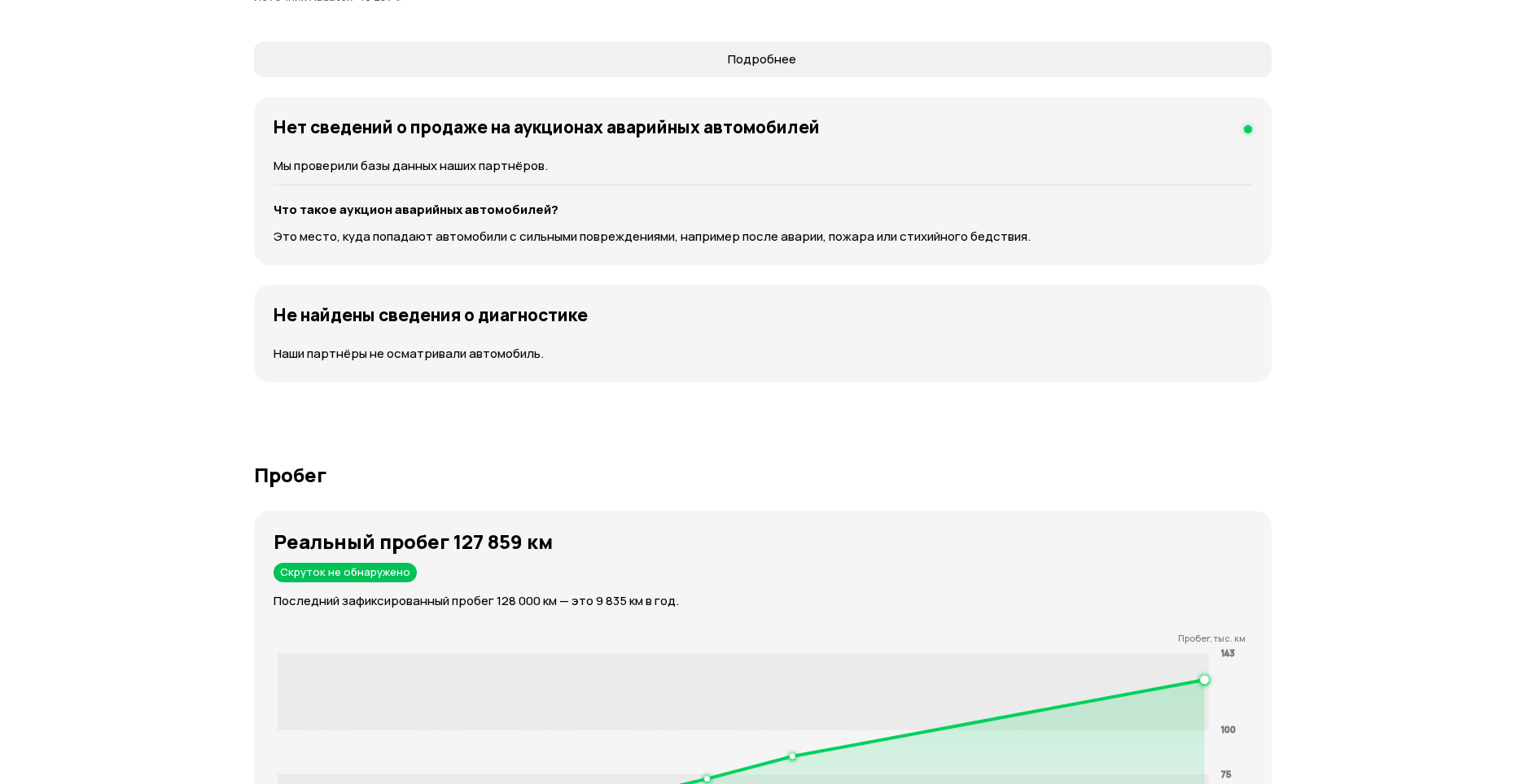
scroll to position [2287, 0]
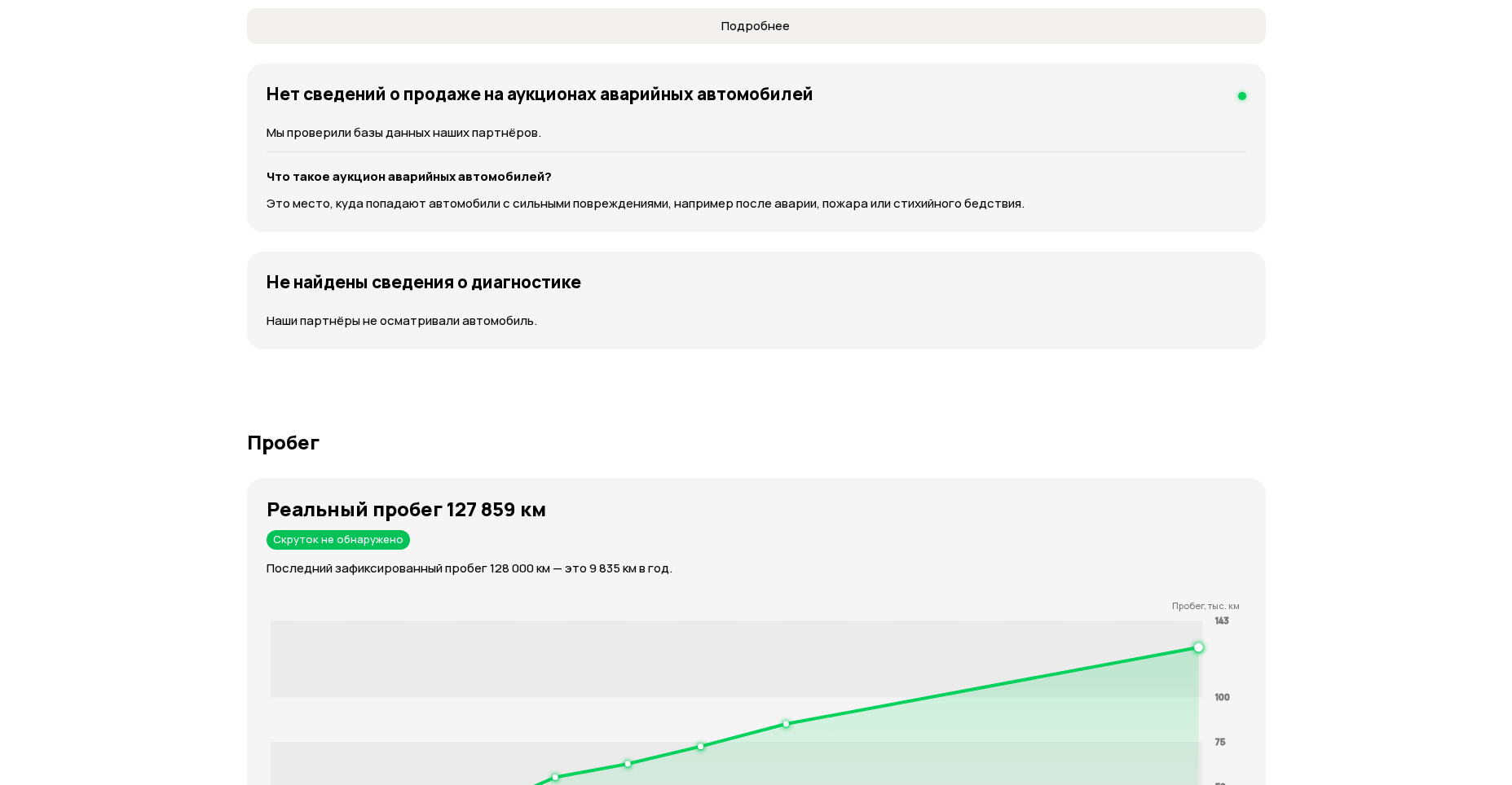
click at [639, 34] on span "Подробнее" at bounding box center [755, 26] width 992 height 16
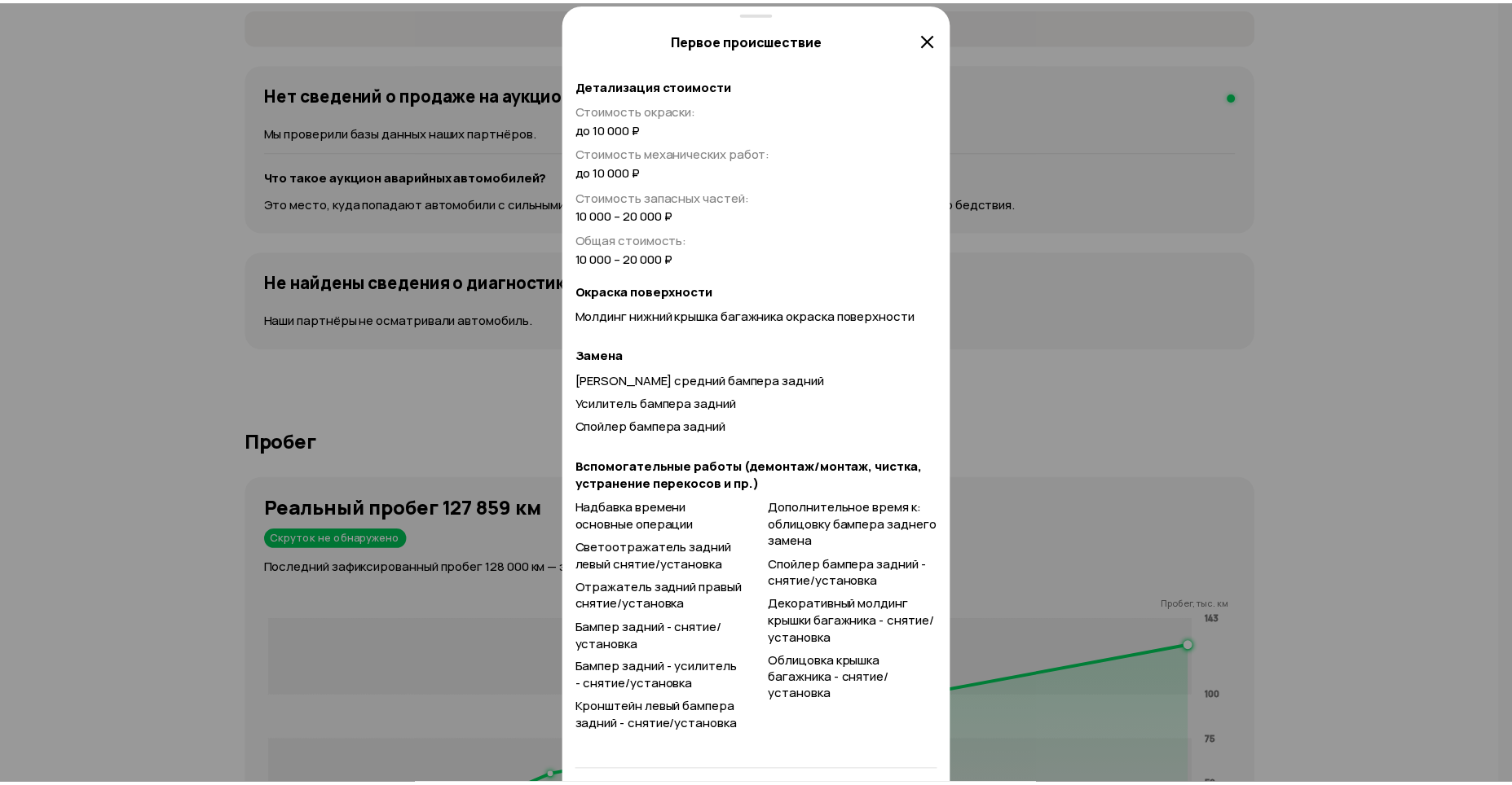
scroll to position [537, 0]
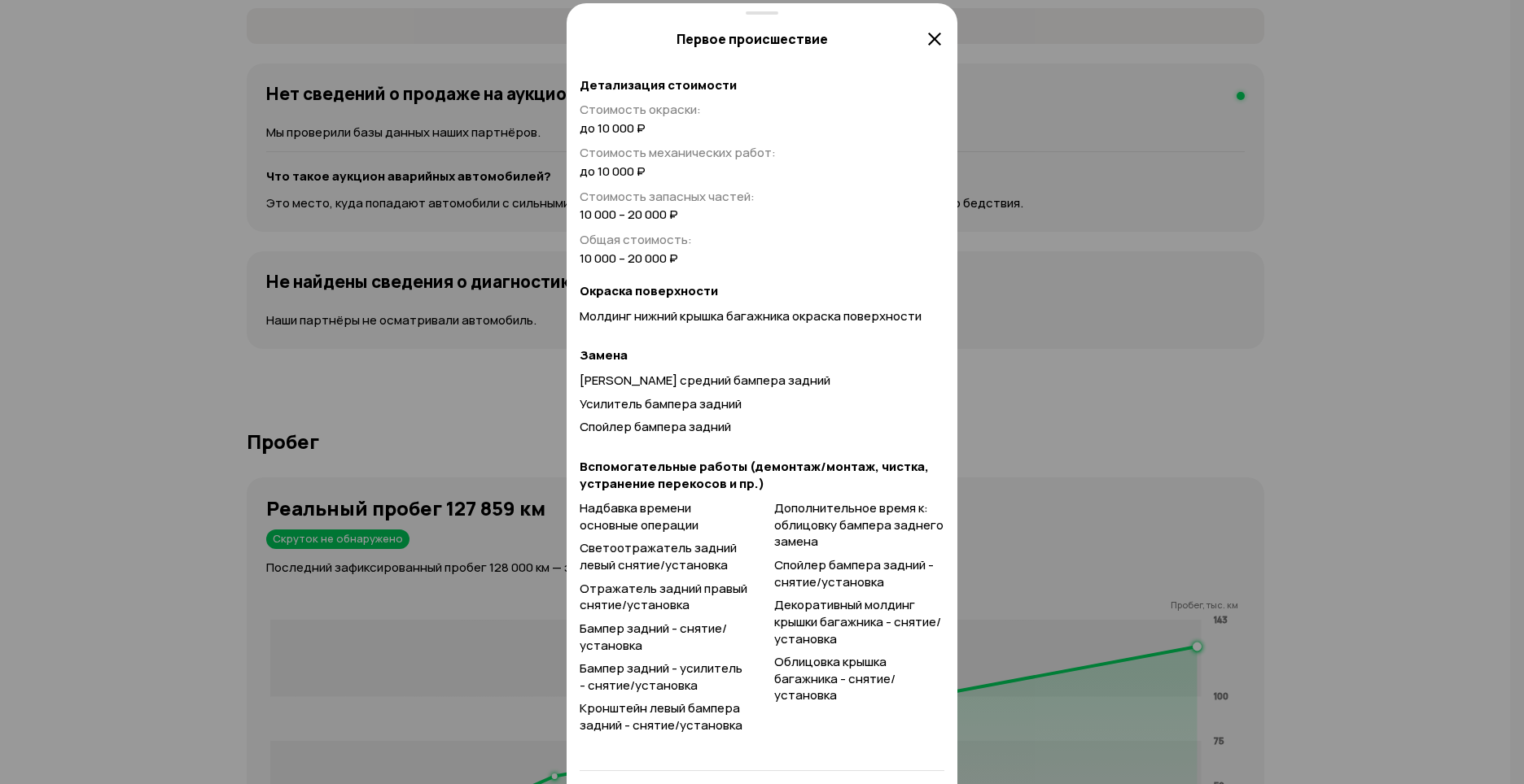
click at [930, 35] on icon at bounding box center [934, 39] width 20 height 20
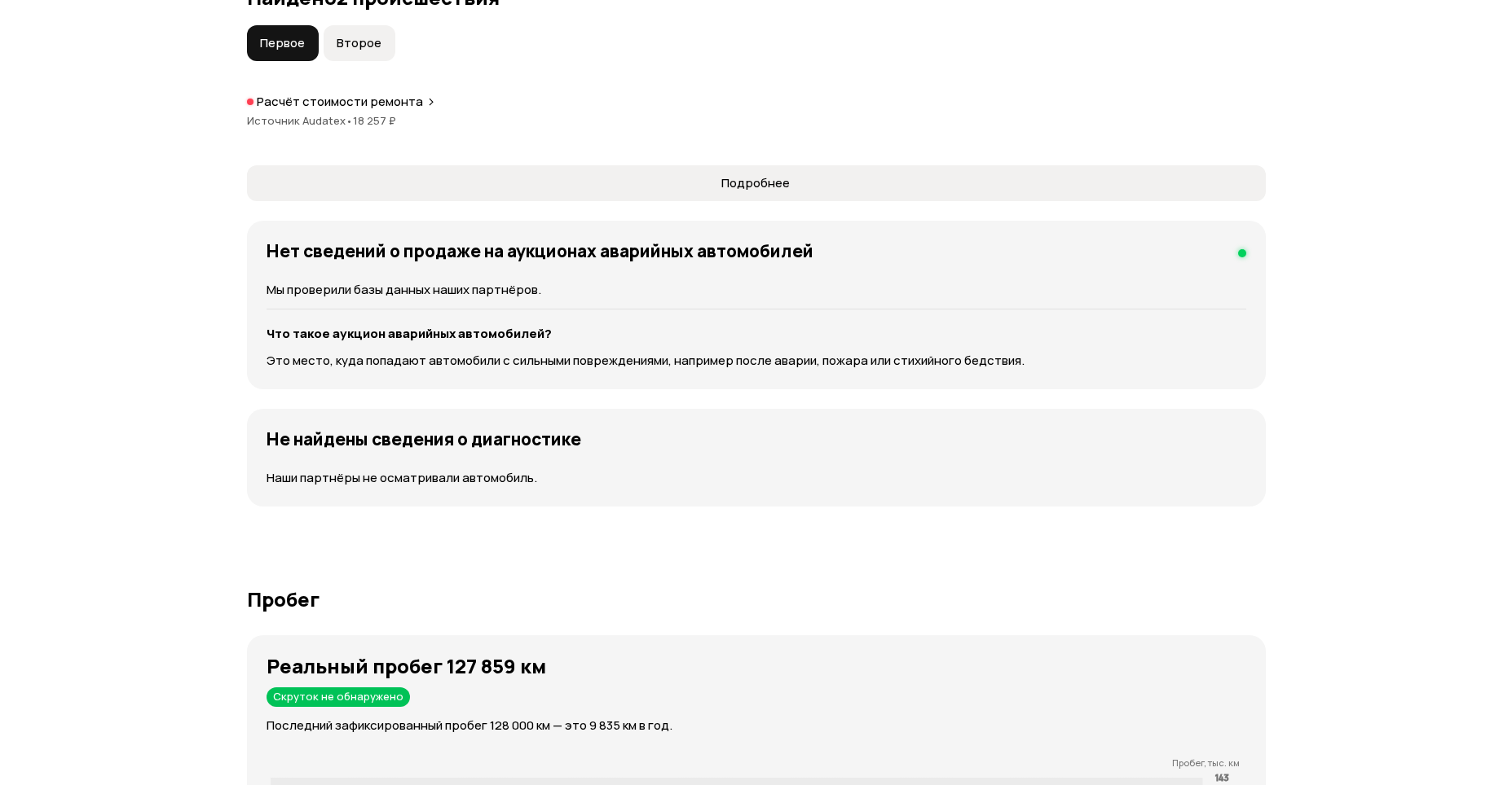
scroll to position [2126, 0]
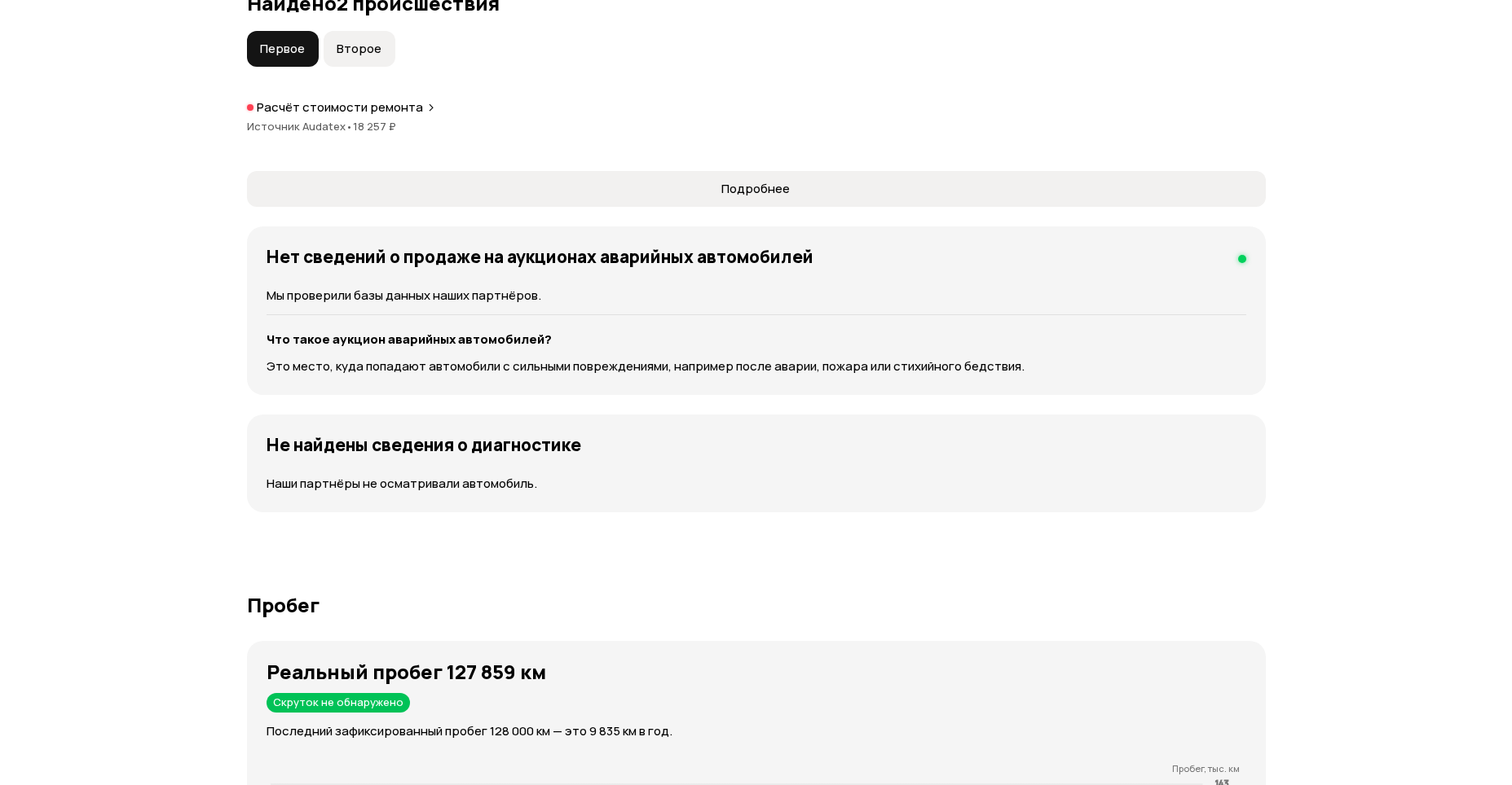
click at [381, 57] on span "Второе" at bounding box center [359, 48] width 45 height 16
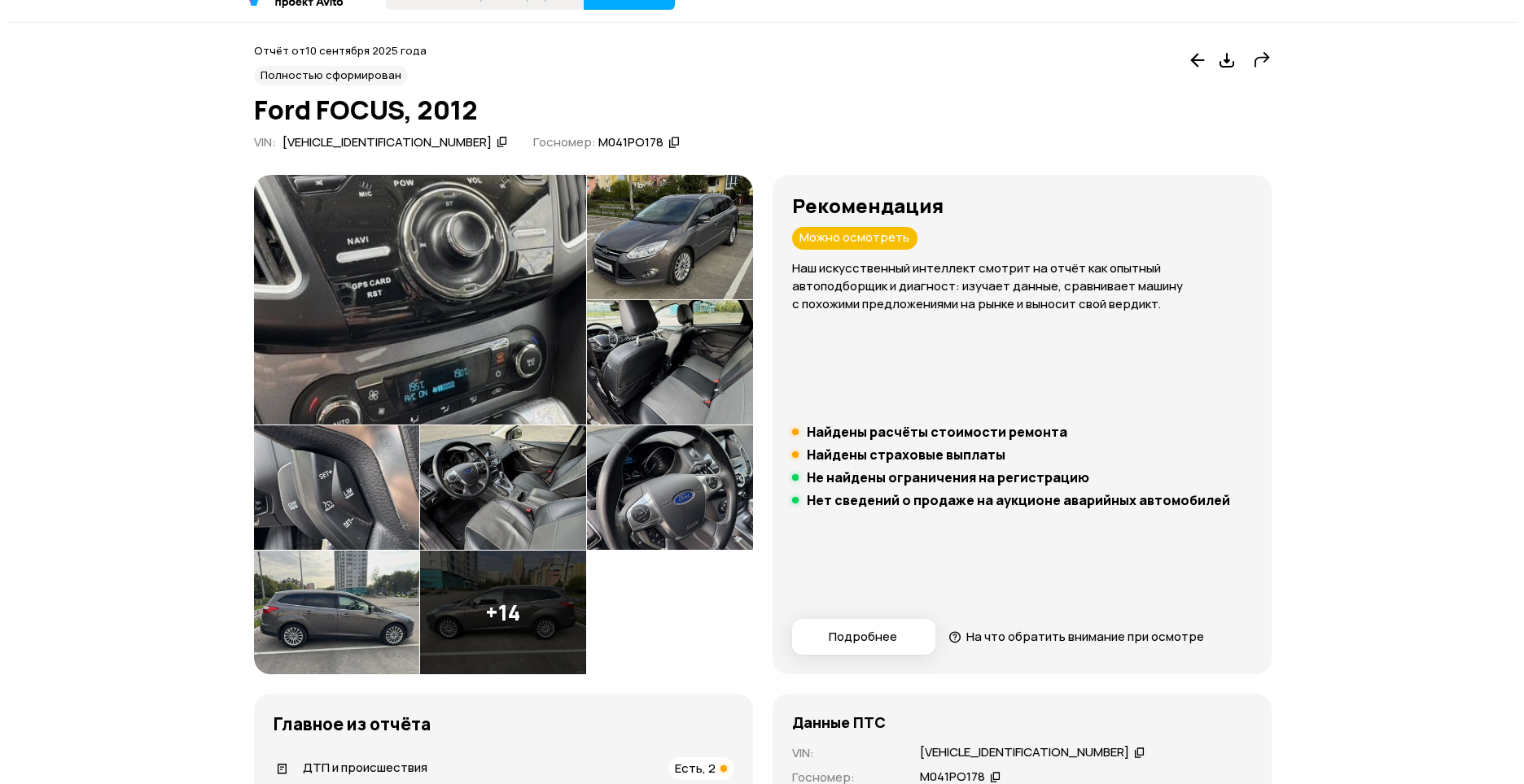
scroll to position [0, 0]
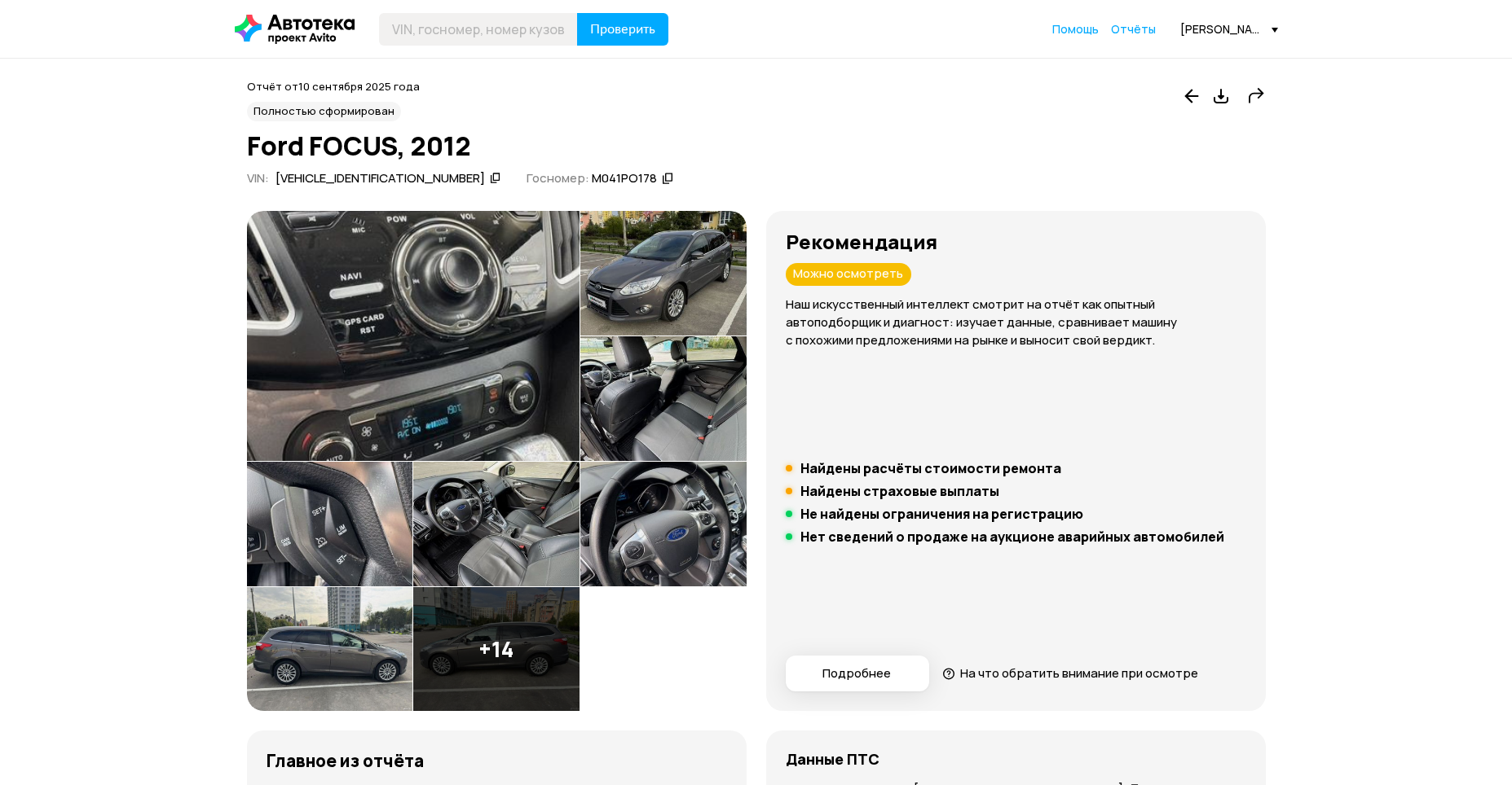
click at [581, 335] on img at bounding box center [663, 273] width 166 height 125
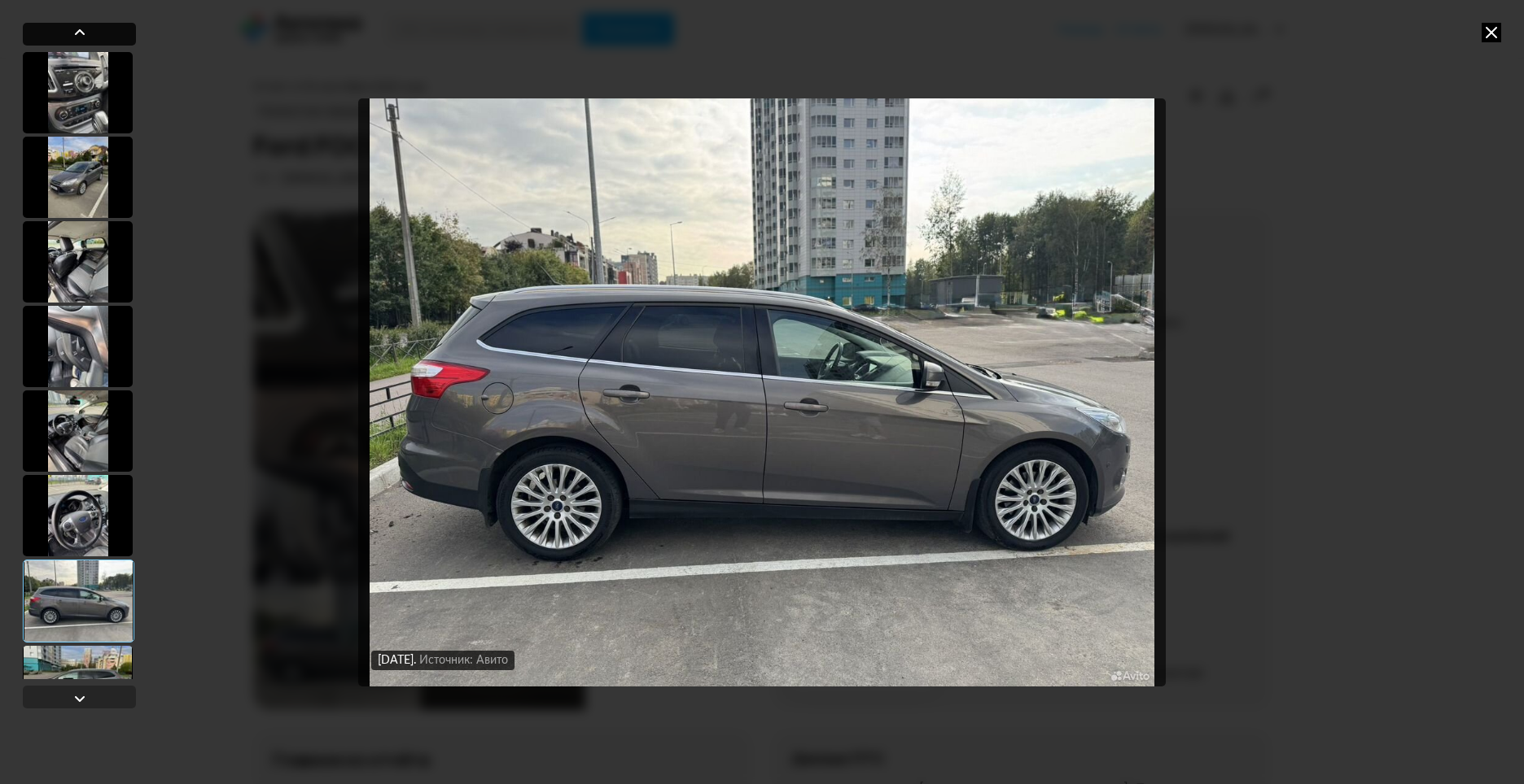
click at [71, 30] on div at bounding box center [79, 33] width 20 height 20
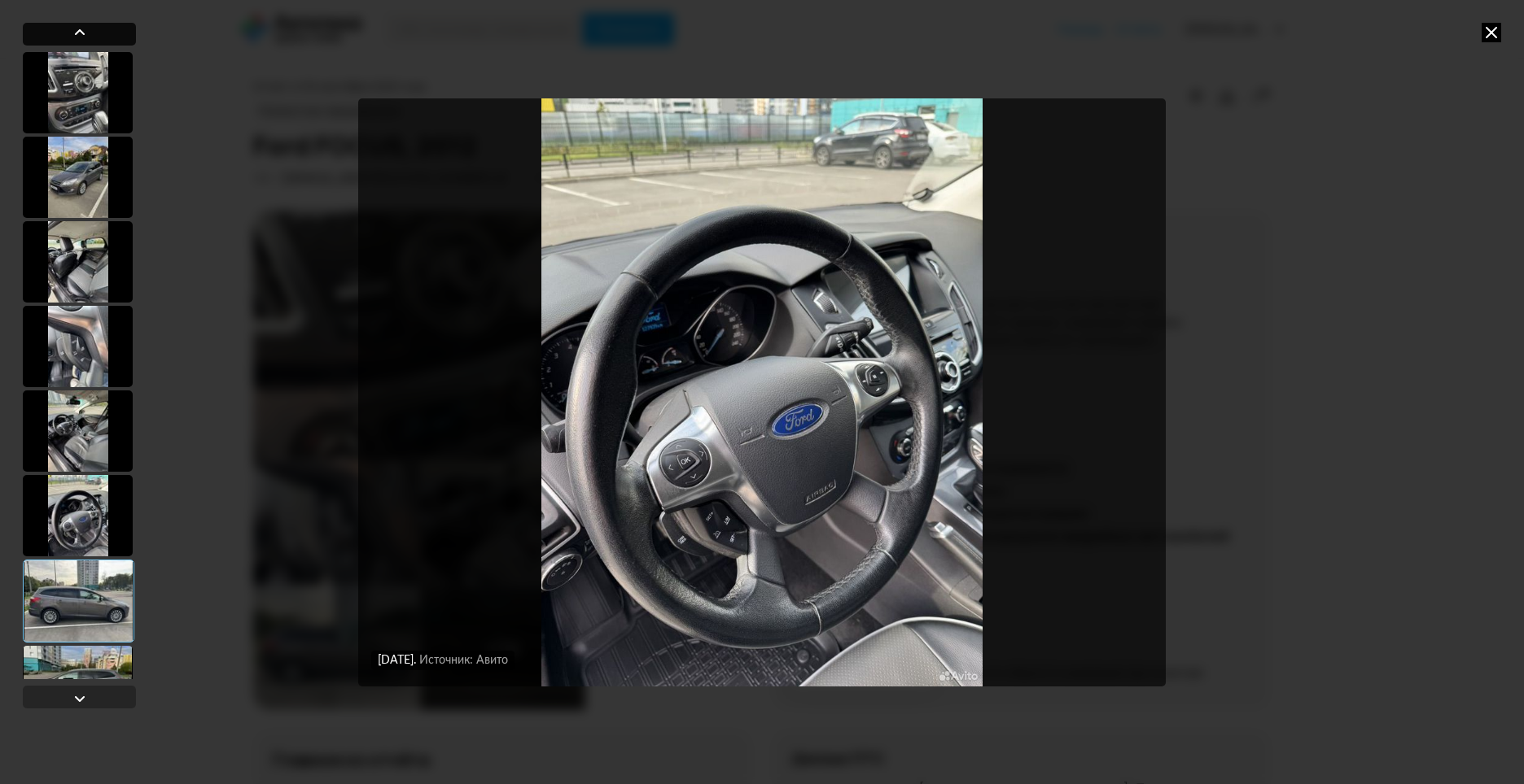
click at [71, 30] on div at bounding box center [79, 33] width 20 height 20
drag, startPoint x: 80, startPoint y: 256, endPoint x: 83, endPoint y: 457, distance: 201.0
click at [85, 454] on div at bounding box center [80, 366] width 113 height 628
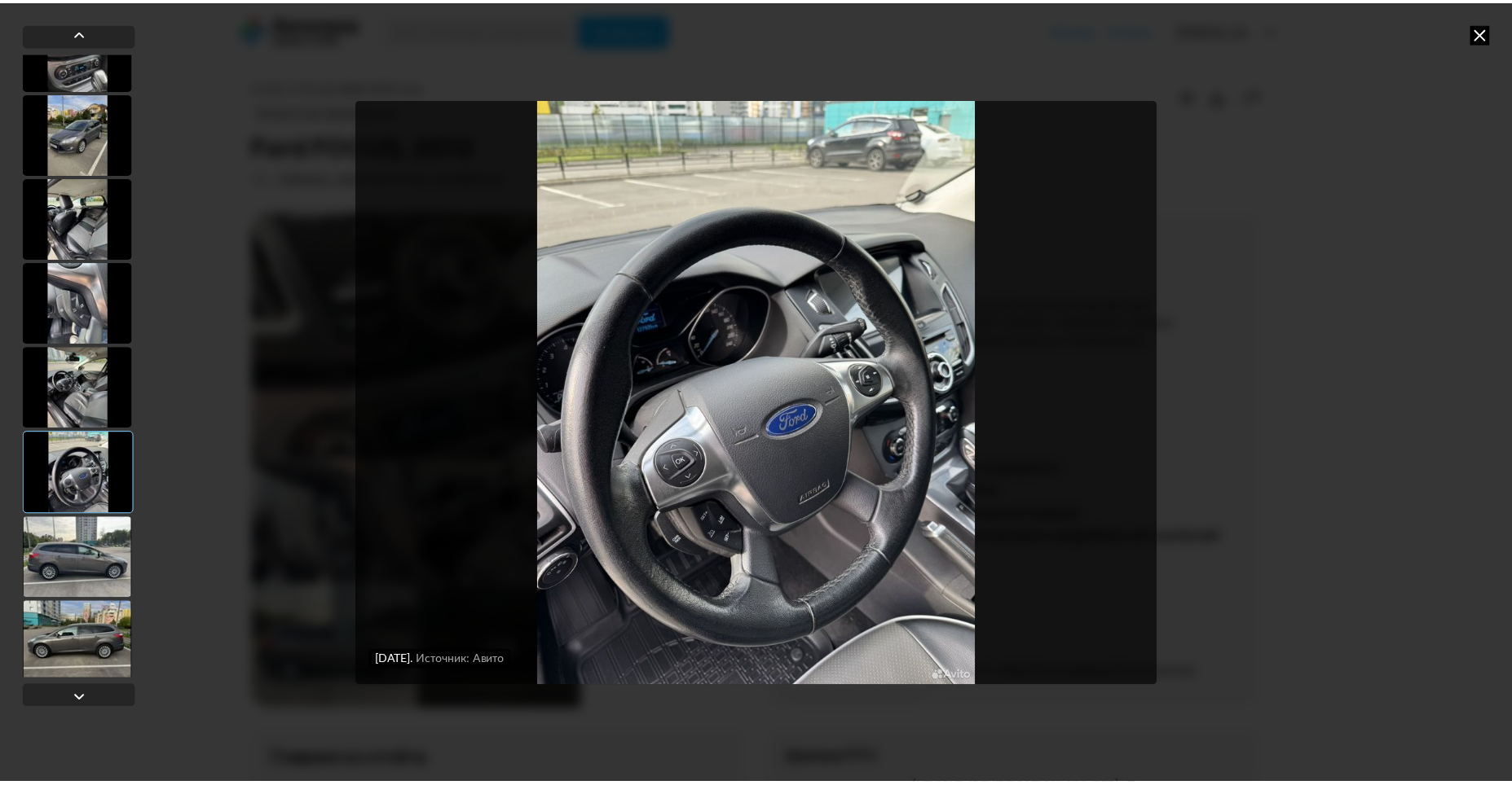
scroll to position [163, 0]
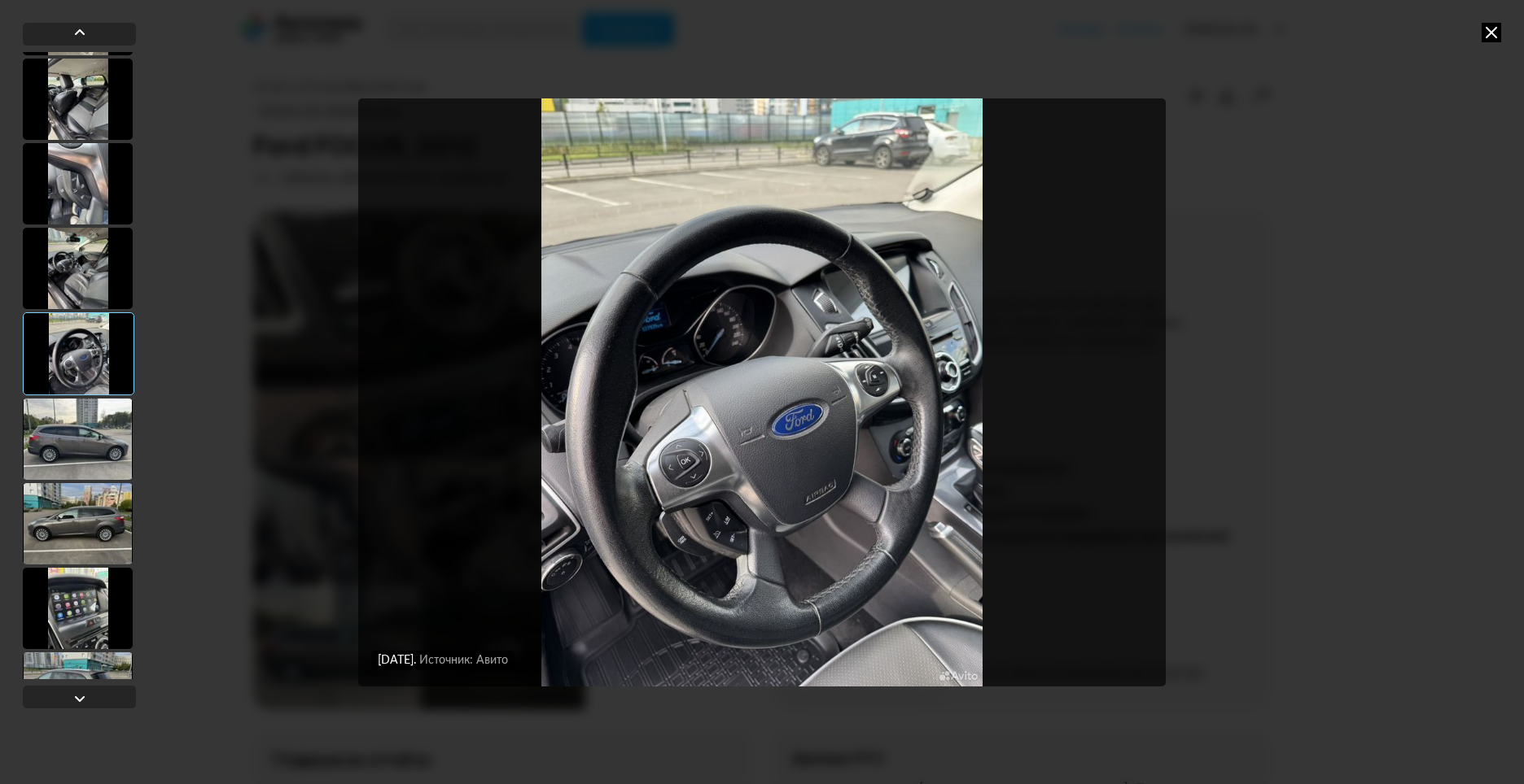
click at [77, 425] on div at bounding box center [78, 439] width 110 height 82
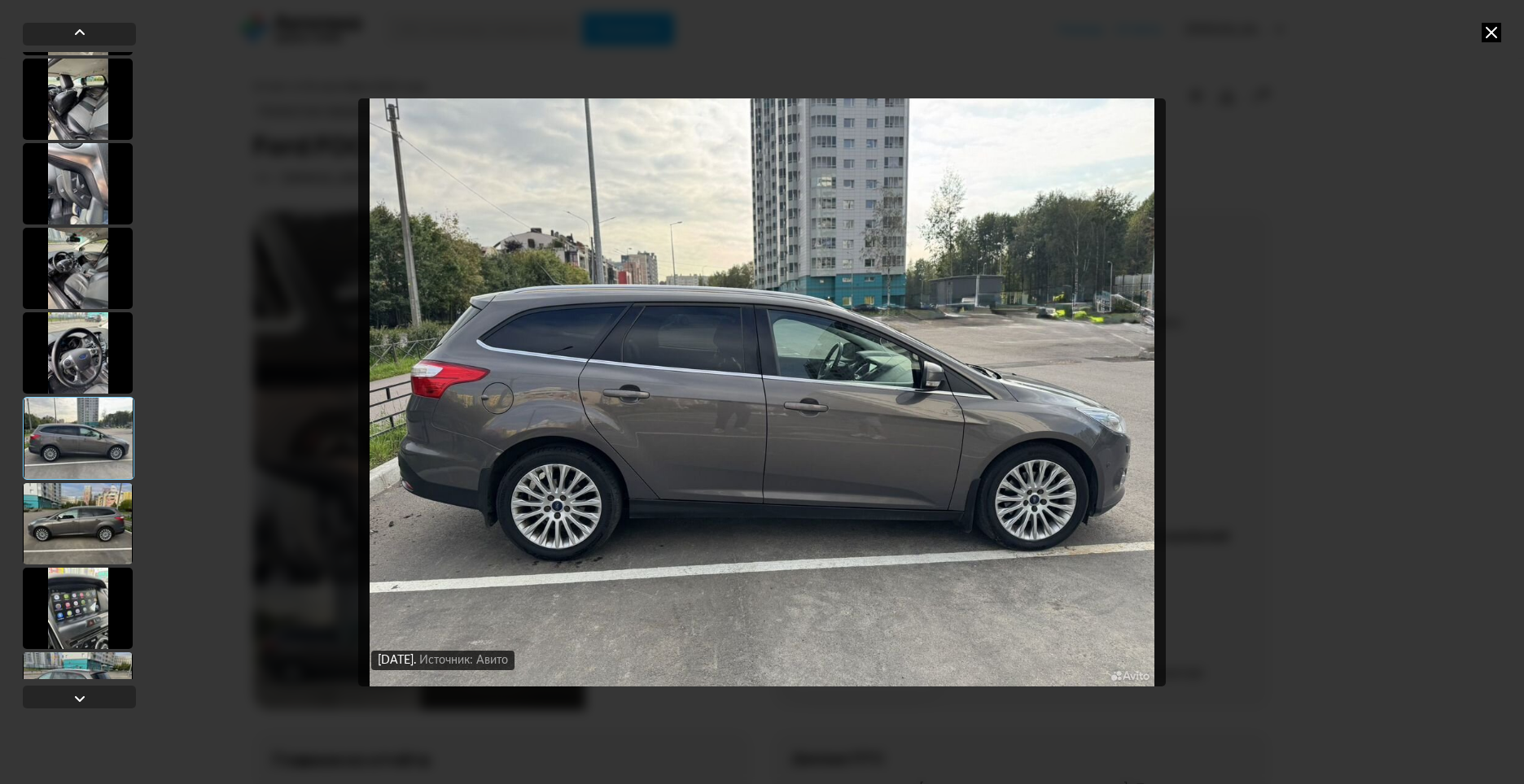
click at [649, 435] on img "Go to Slide 7" at bounding box center [762, 392] width 808 height 588
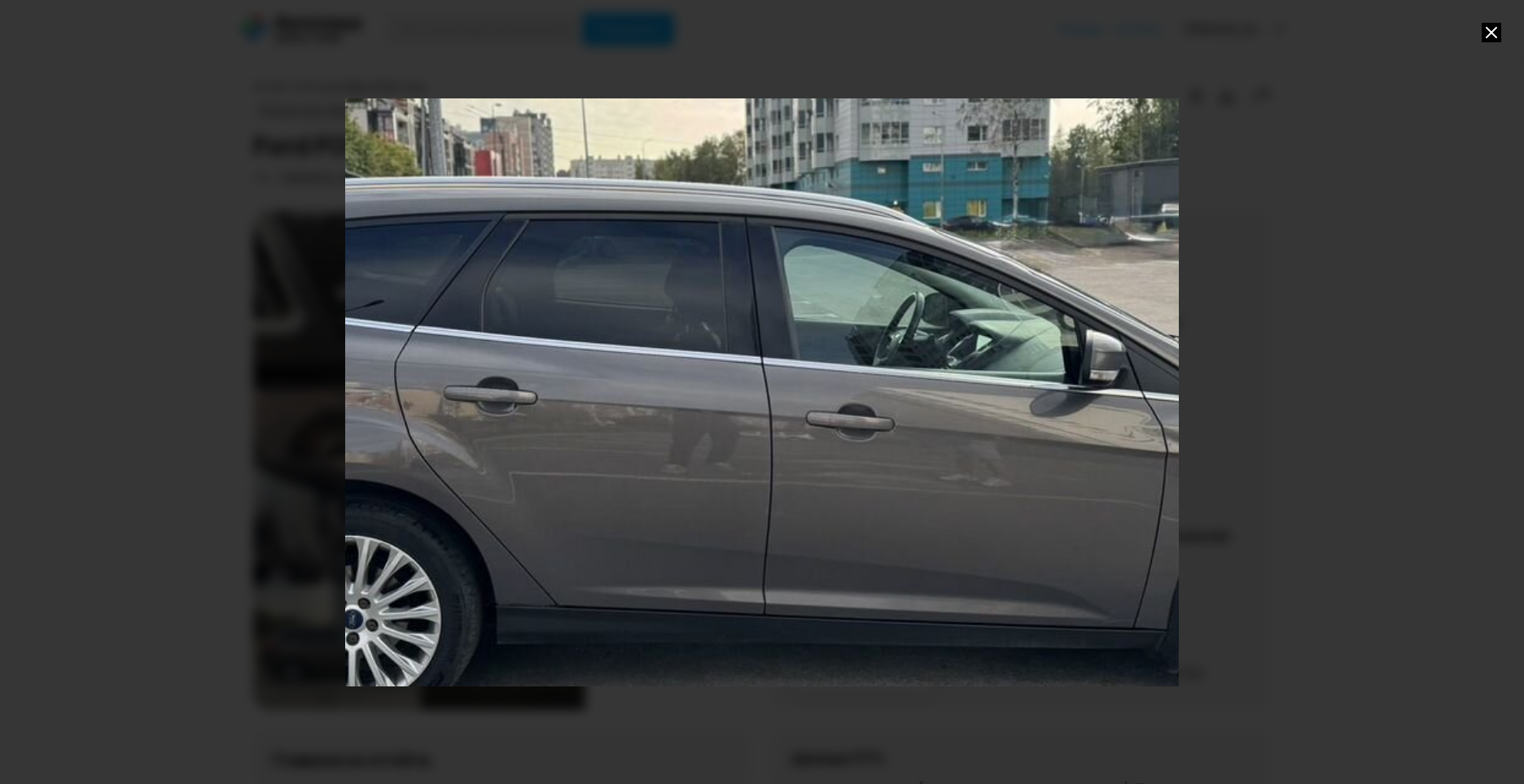
click at [597, 435] on div "Go to Slide 7" at bounding box center [762, 392] width 1667 height 1176
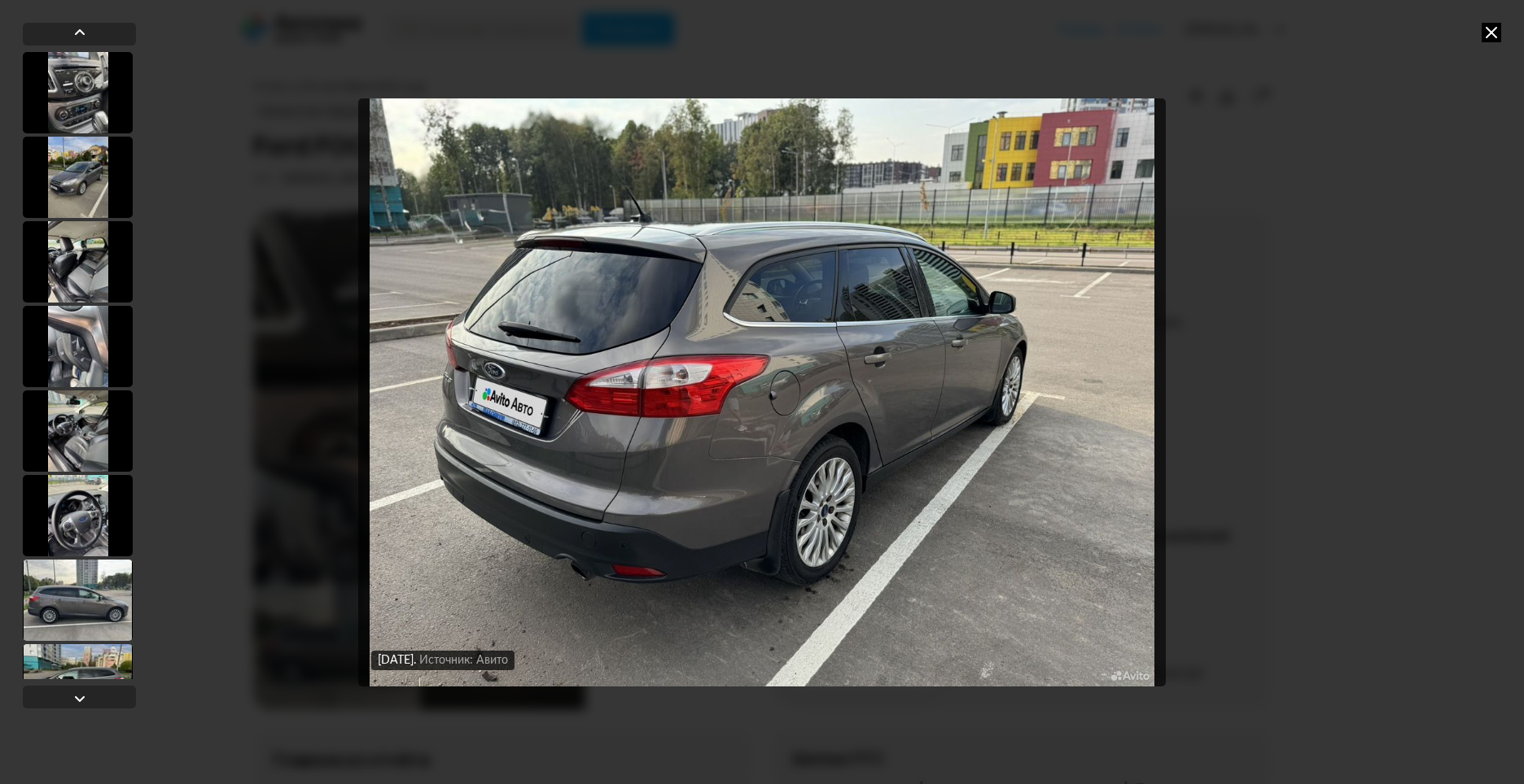
click at [1497, 27] on icon at bounding box center [1490, 33] width 20 height 20
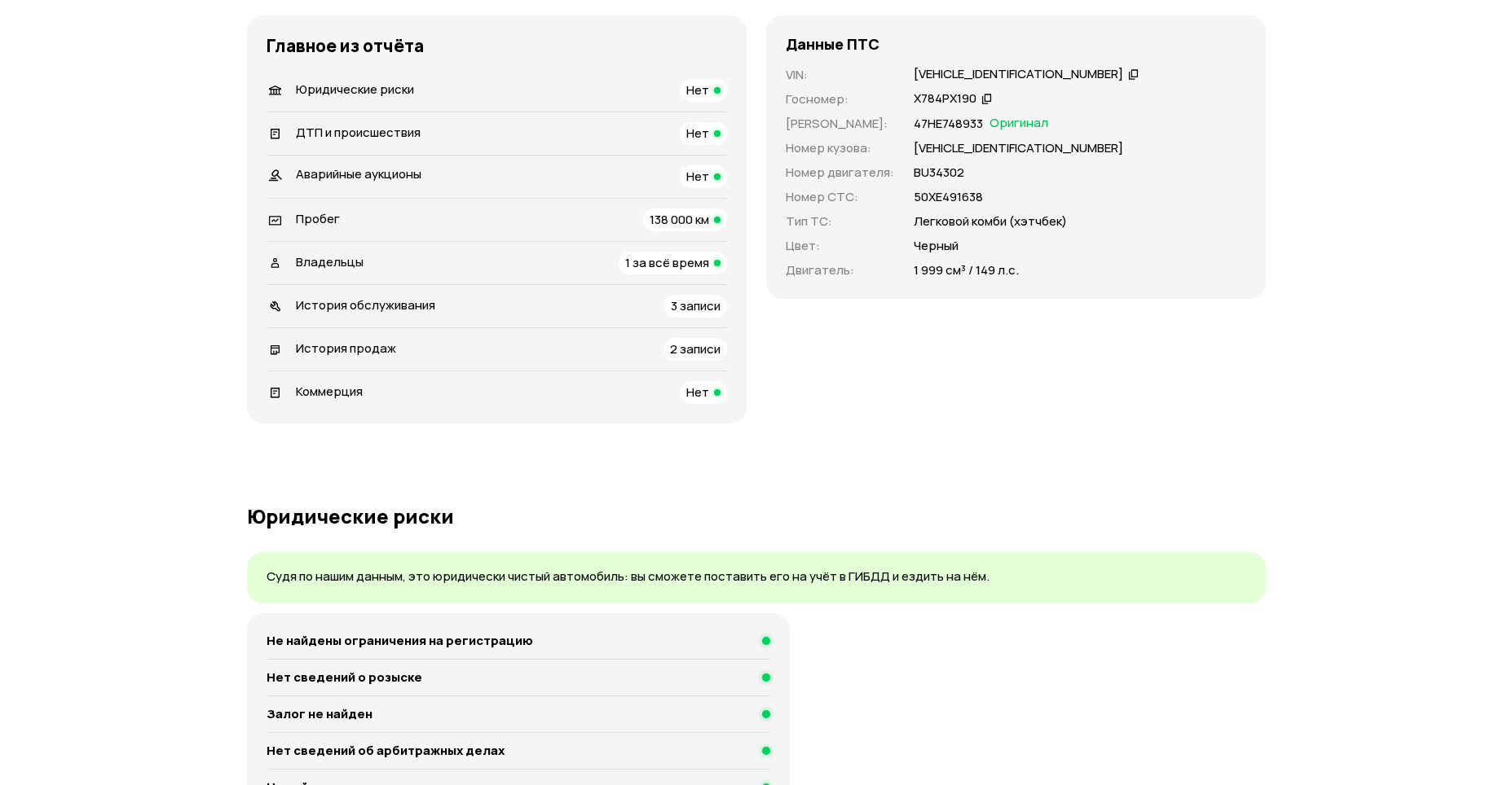
scroll to position [733, 0]
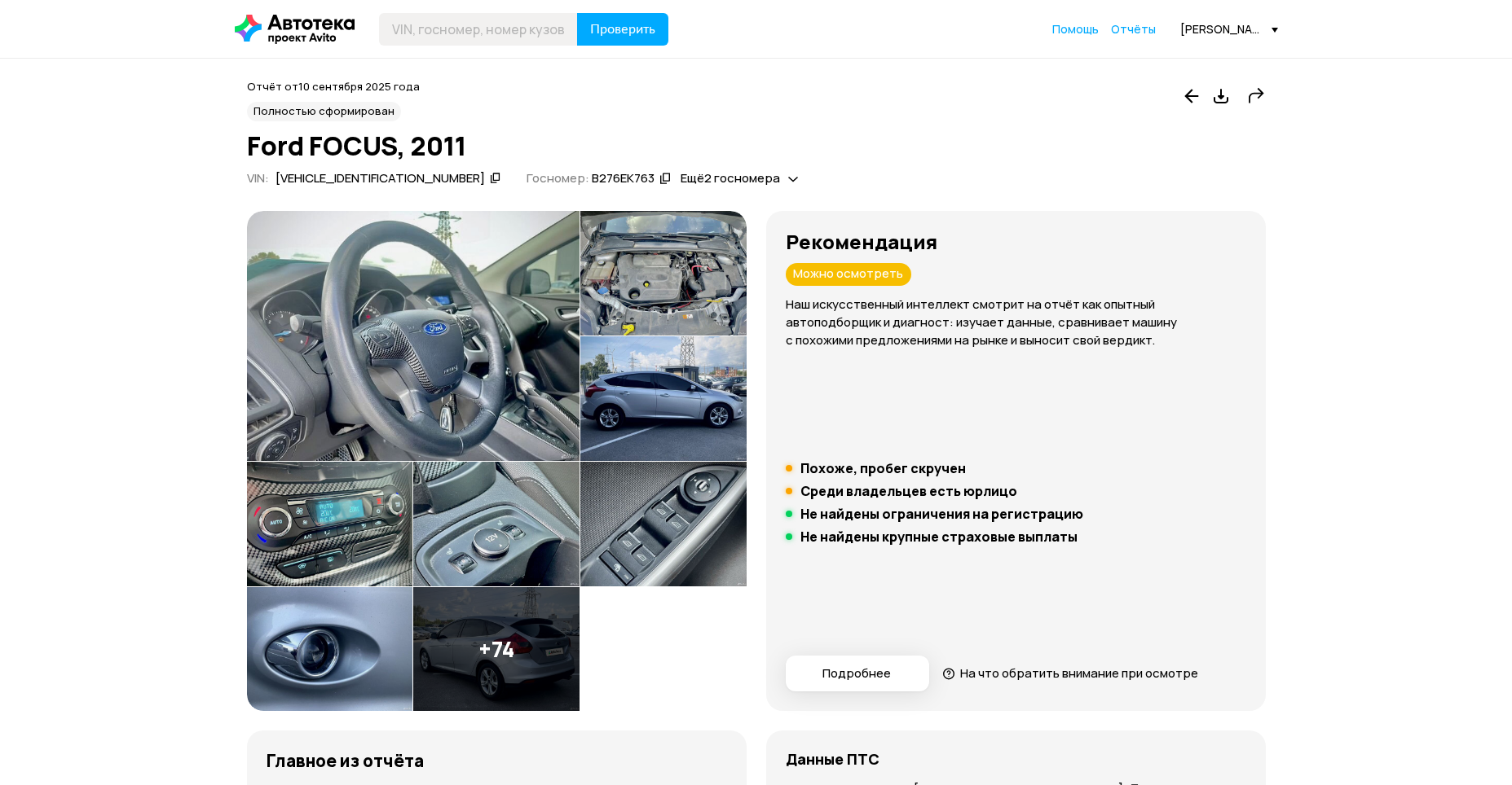
click at [434, 347] on img at bounding box center [413, 335] width 333 height 250
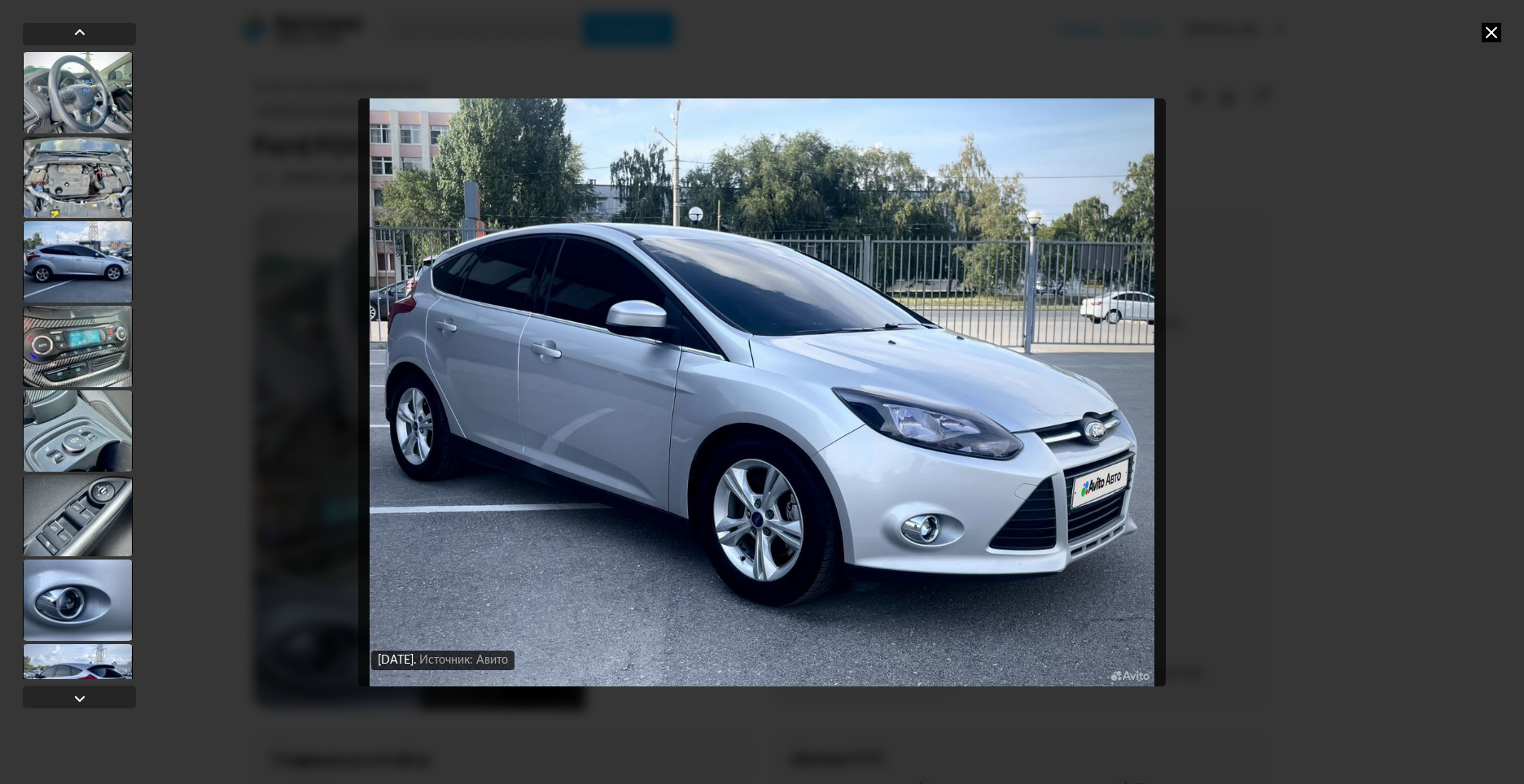
click at [1491, 14] on div "14 августа 2025 года Источник: Авито 14 августа 2025 года Источник: Авито 14 ав…" at bounding box center [762, 392] width 1524 height 784
click at [1497, 27] on icon at bounding box center [1490, 33] width 20 height 20
